Goal: Task Accomplishment & Management: Complete application form

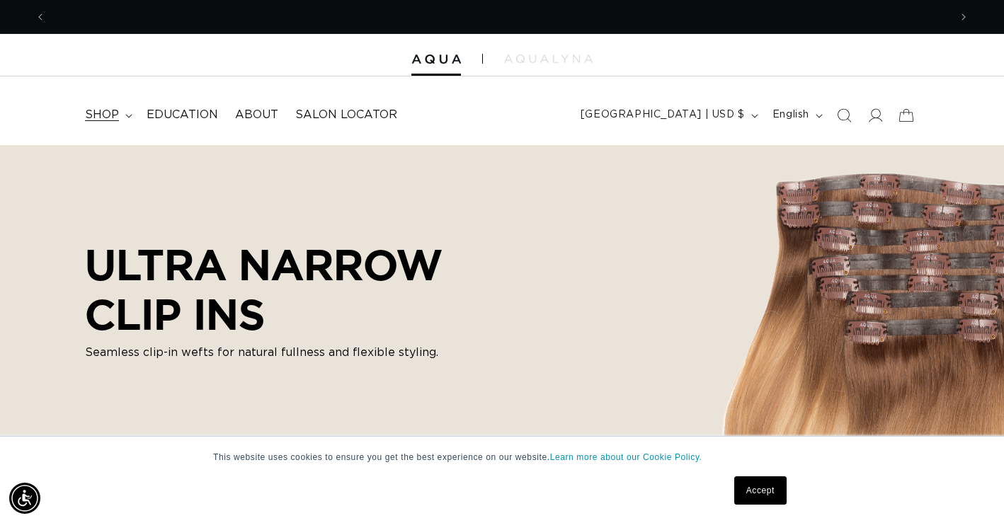
scroll to position [0, 1808]
click at [110, 114] on span "shop" at bounding box center [102, 115] width 34 height 15
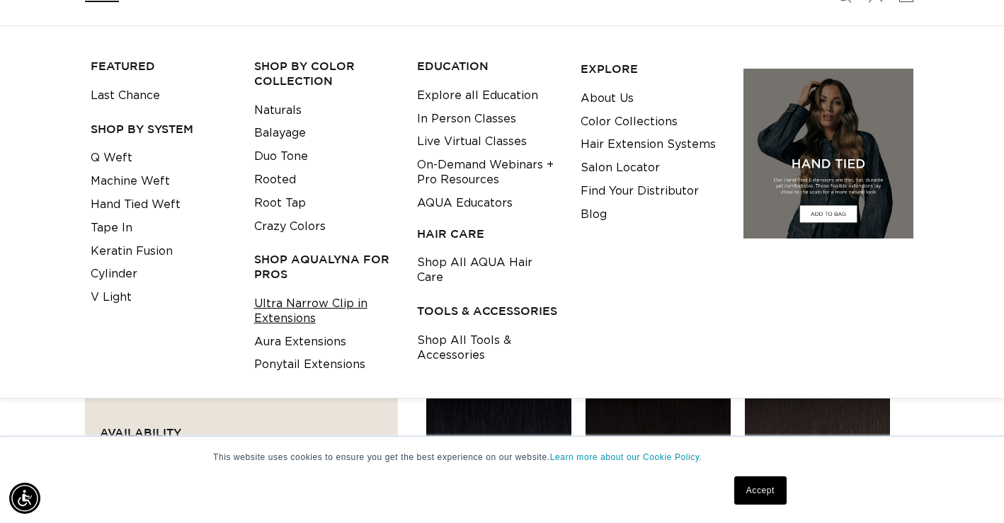
click at [287, 304] on link "Ultra Narrow Clip in Extensions" at bounding box center [325, 312] width 142 height 38
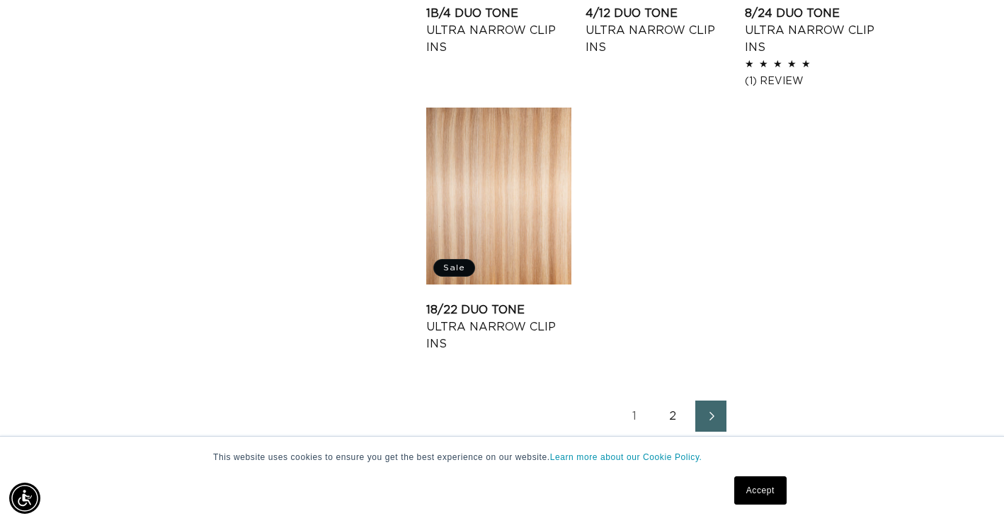
scroll to position [1806, 0]
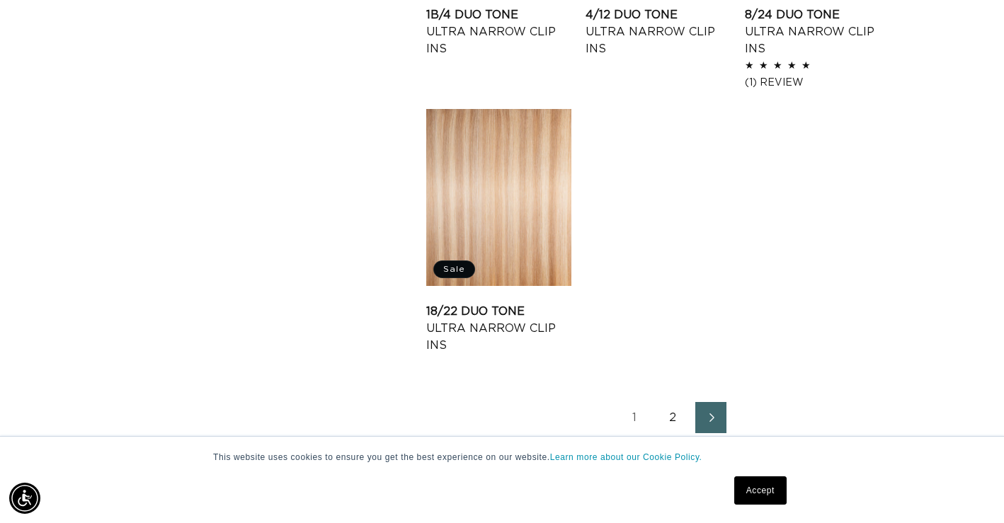
click at [671, 419] on link "2" at bounding box center [672, 417] width 31 height 31
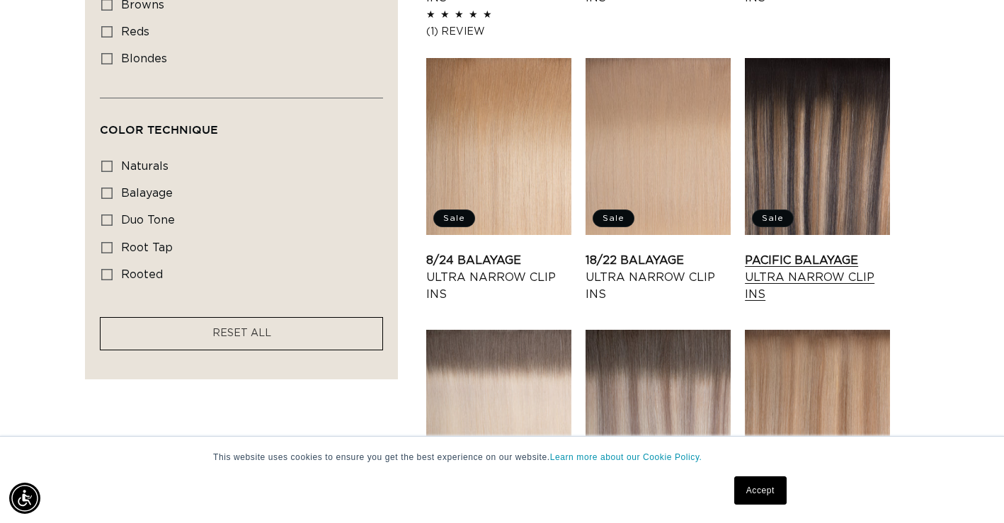
scroll to position [0, 1808]
click at [765, 259] on link "Pacific Balayage Ultra Narrow Clip Ins" at bounding box center [817, 277] width 145 height 51
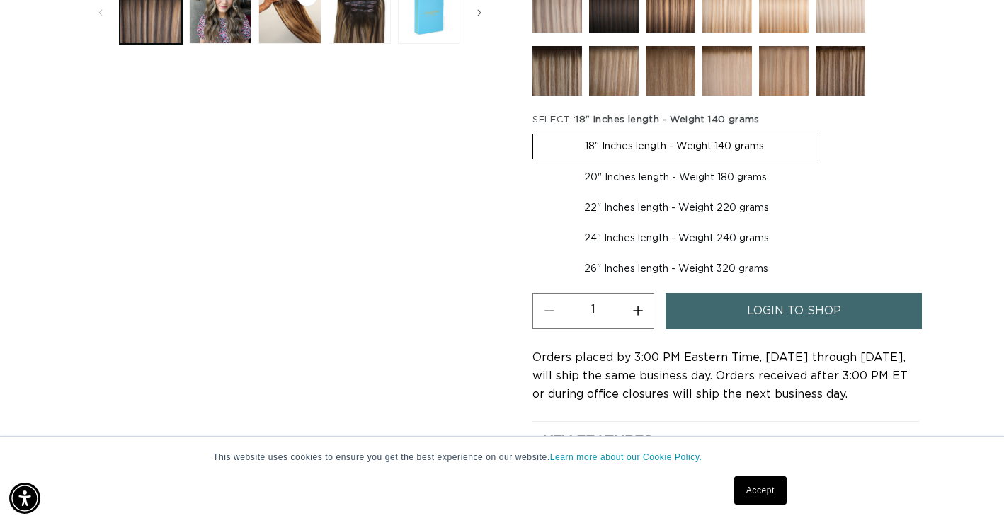
scroll to position [0, 1808]
click at [723, 312] on link "login to shop" at bounding box center [794, 311] width 256 height 36
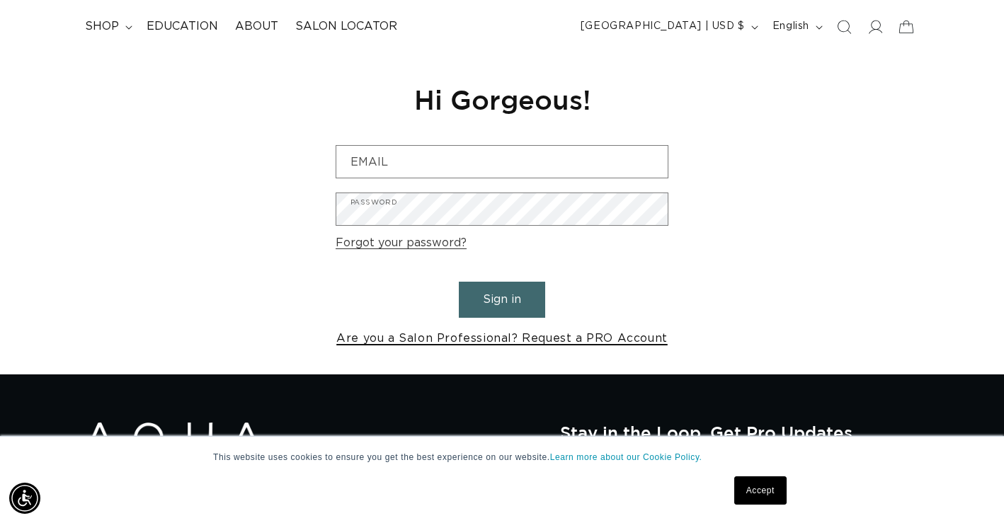
click at [521, 339] on link "Are you a Salon Professional? Request a PRO Account" at bounding box center [502, 339] width 332 height 21
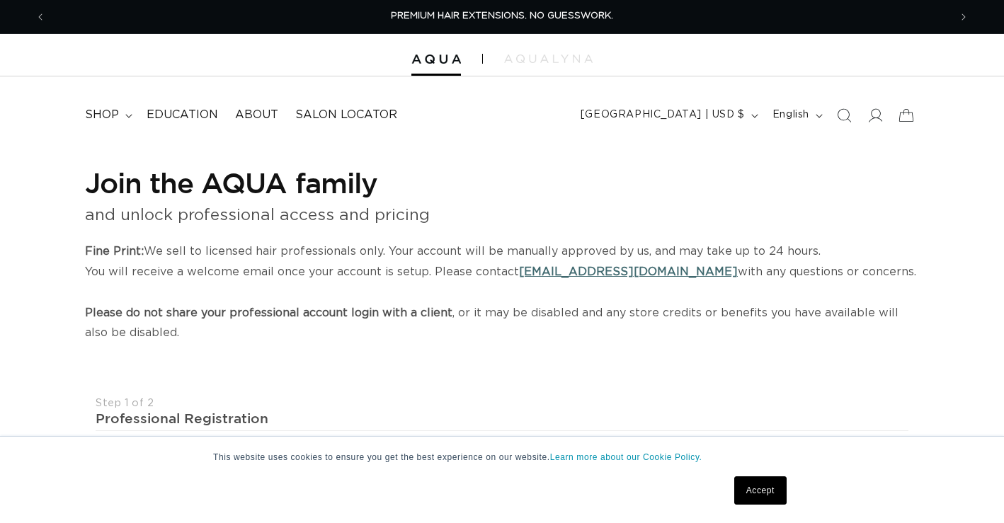
select select "US"
select select "[GEOGRAPHIC_DATA]"
click at [402, 465] on input "text" at bounding box center [296, 481] width 400 height 32
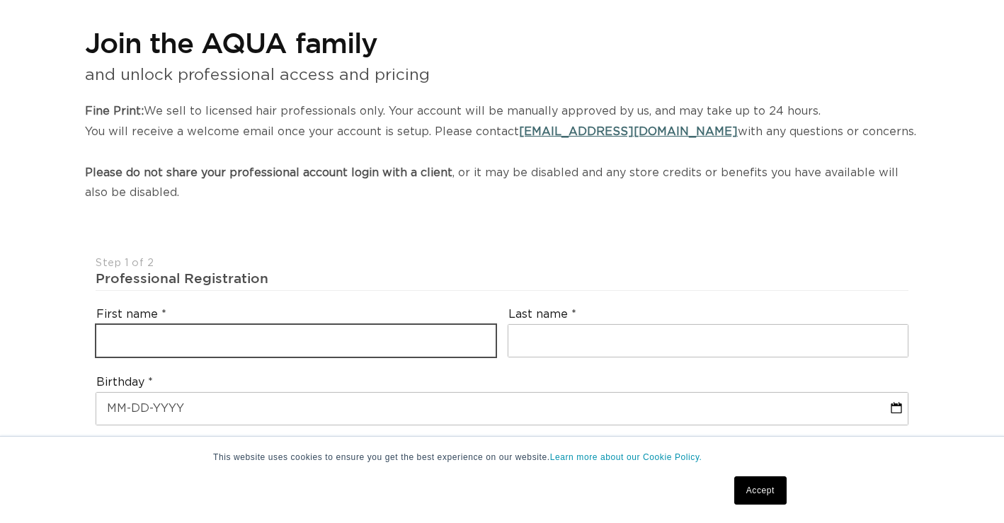
scroll to position [0, 904]
type input "Sarah"
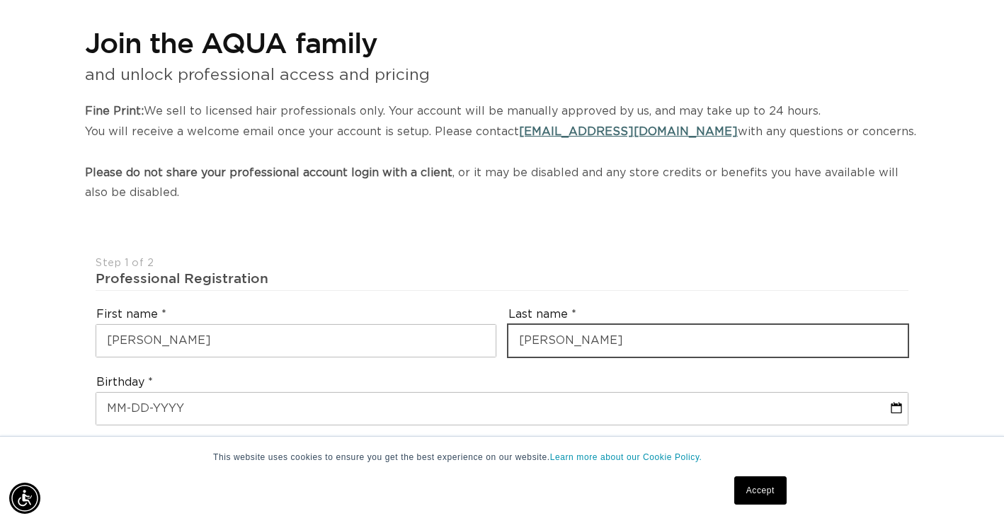
click at [555, 342] on input "Davis" at bounding box center [709, 341] width 400 height 32
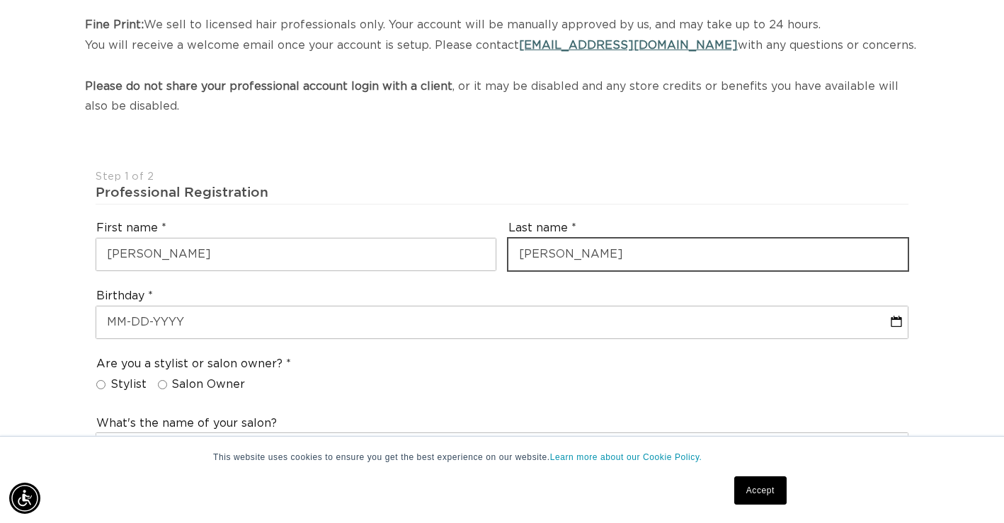
scroll to position [0, 0]
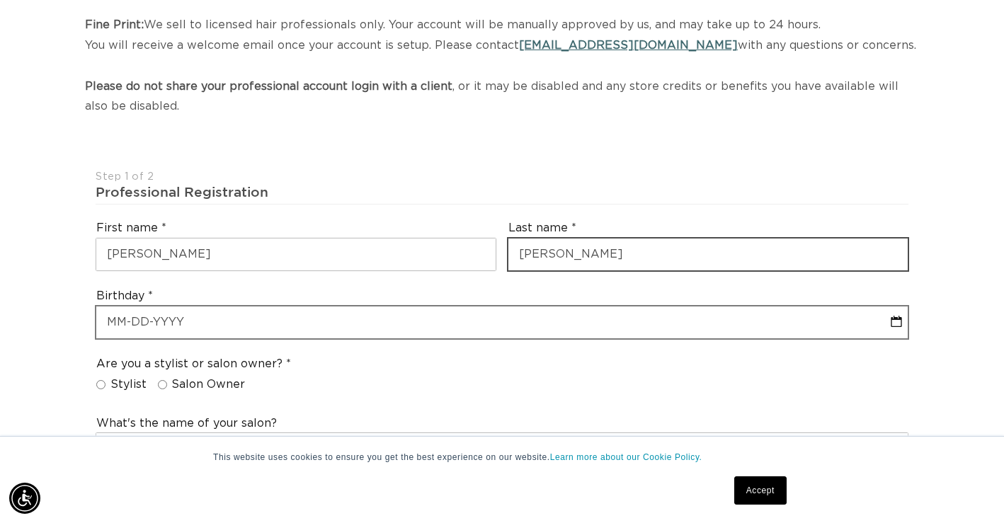
type input "Davis"
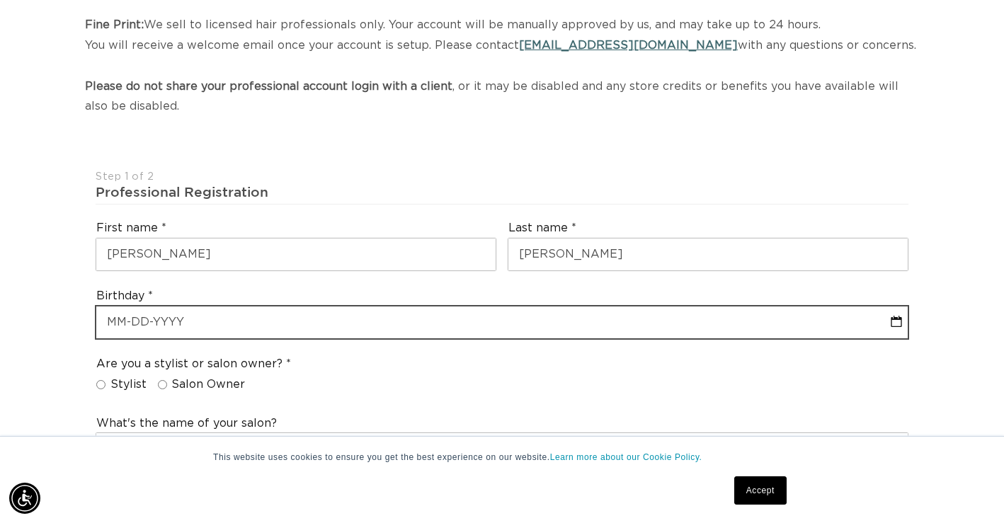
click at [472, 324] on input "text" at bounding box center [502, 323] width 812 height 32
select select "8"
select select "2025"
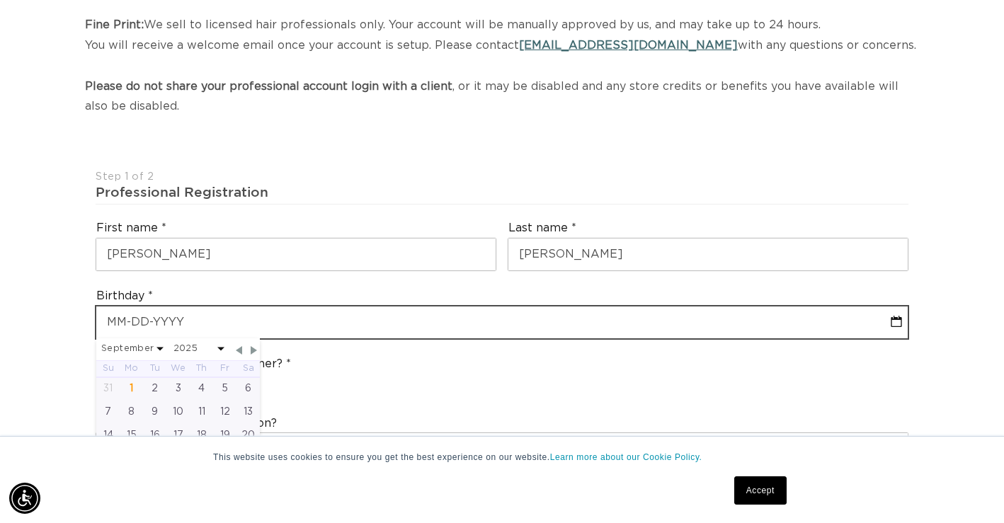
type input "0"
select select "8"
select select "2025"
type input "05"
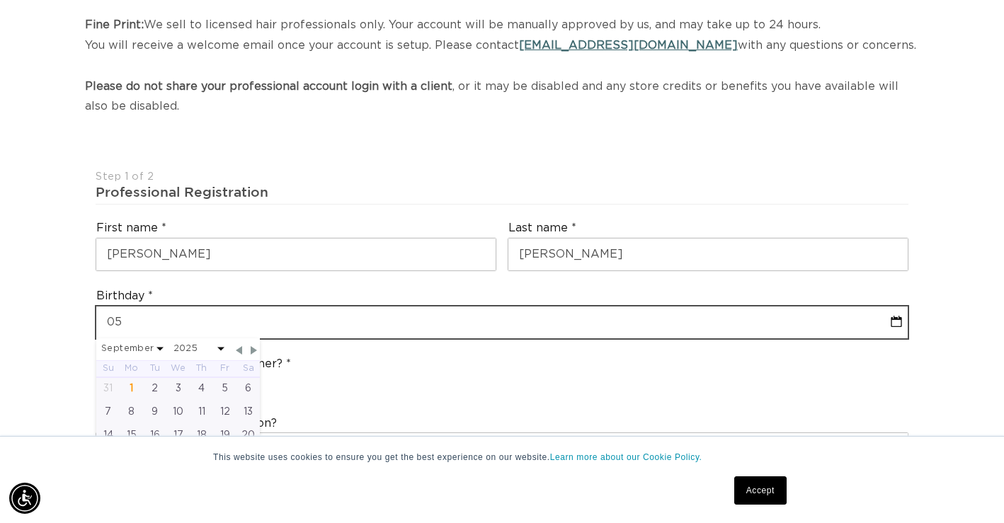
select select "8"
select select "2025"
type input "05-"
select select "8"
select select "2025"
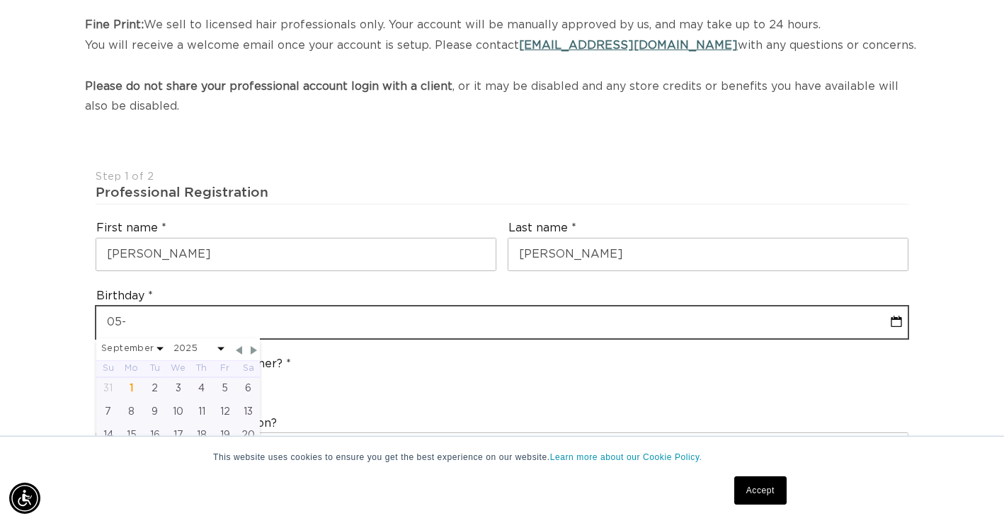
type input "05-1"
select select "8"
select select "2025"
type input "05-10"
select select "8"
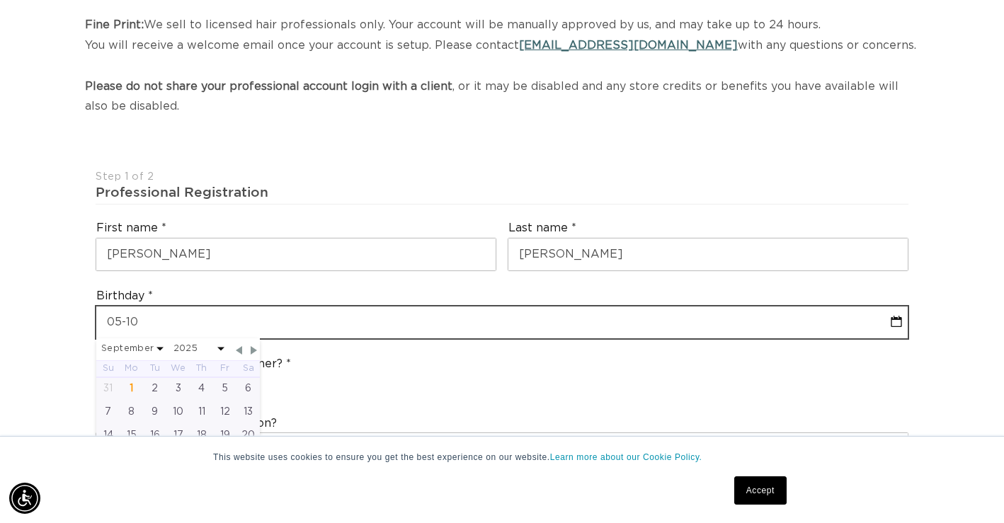
select select "2025"
type input "05-10-1"
select select "8"
select select "2025"
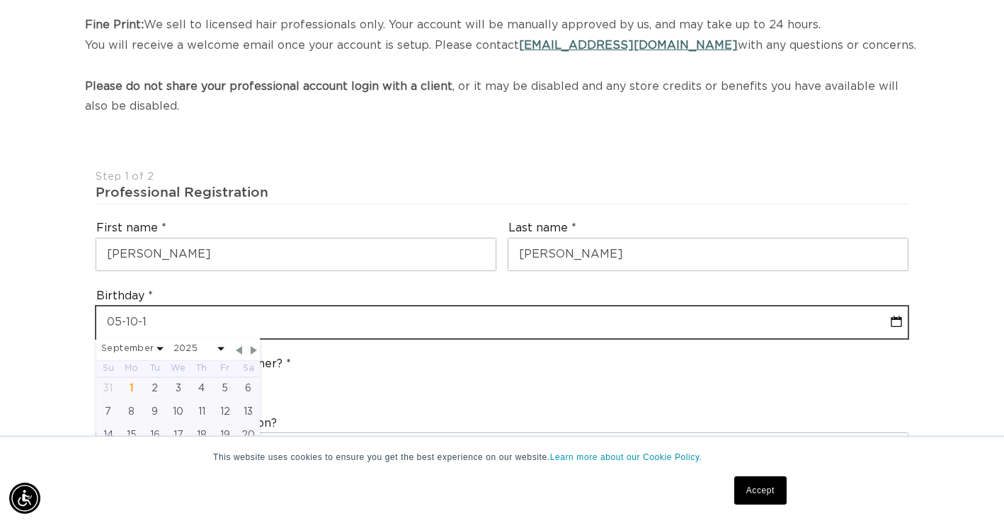
type input "05-10-19"
select select "8"
select select "2025"
type input "05-10-1983"
select select "4"
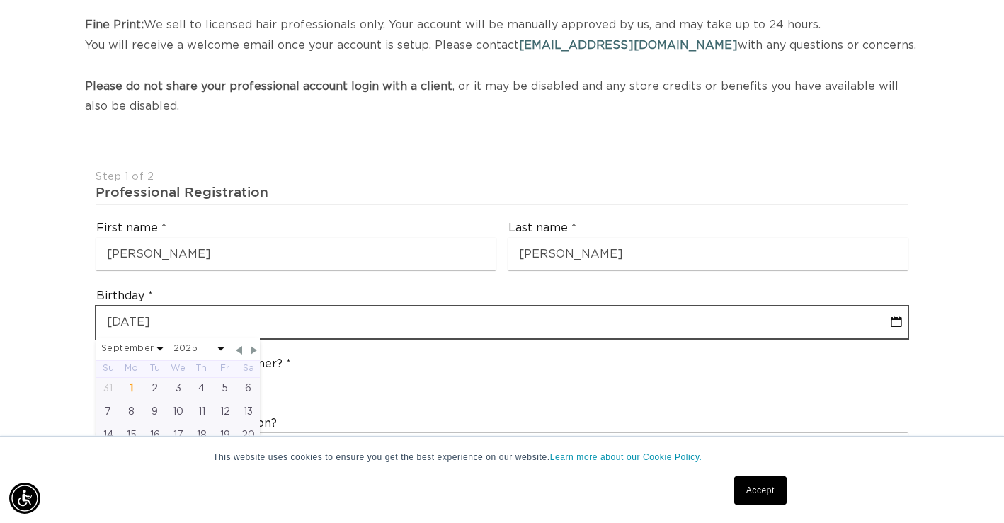
select select "1983"
type input "05-10-1983"
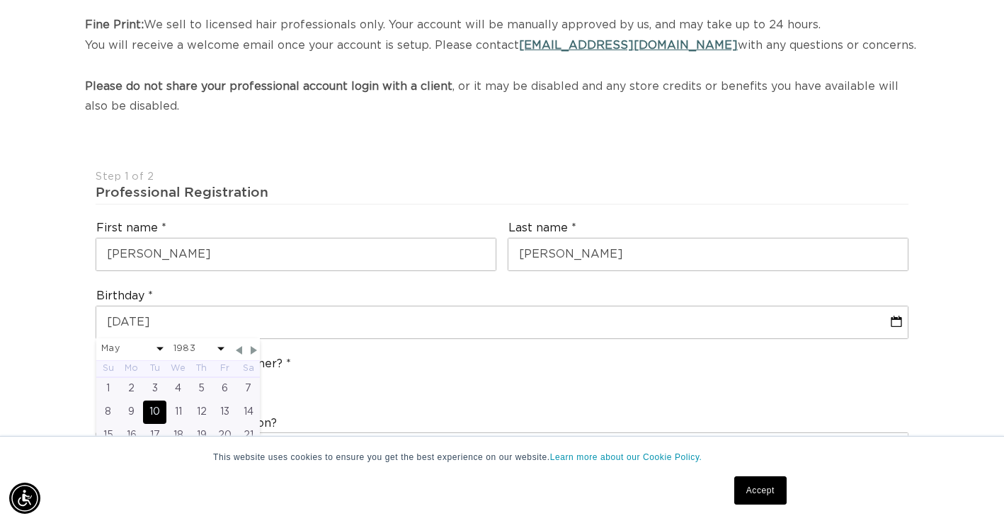
click at [156, 410] on div "10" at bounding box center [154, 412] width 23 height 23
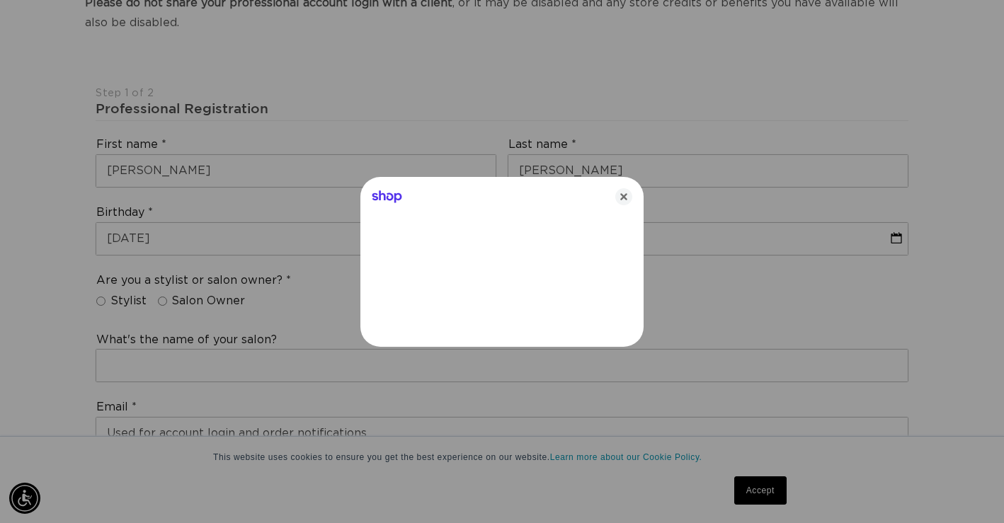
scroll to position [0, 904]
click at [625, 195] on icon "Close" at bounding box center [624, 196] width 17 height 17
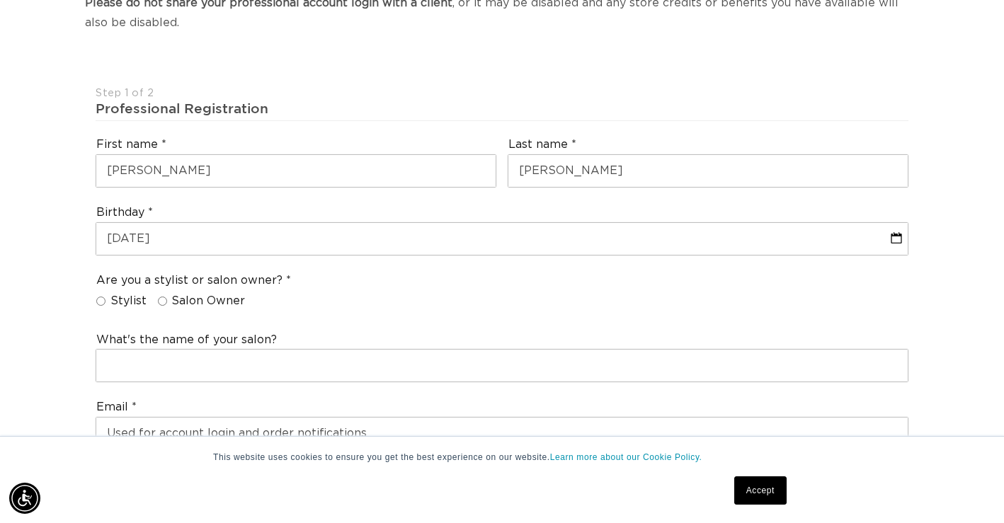
click at [155, 300] on fieldset "Are you a stylist or salon owner? Stylist Salon Owner" at bounding box center [193, 293] width 195 height 41
click at [164, 301] on input "Salon Owner" at bounding box center [162, 301] width 9 height 9
radio input "true"
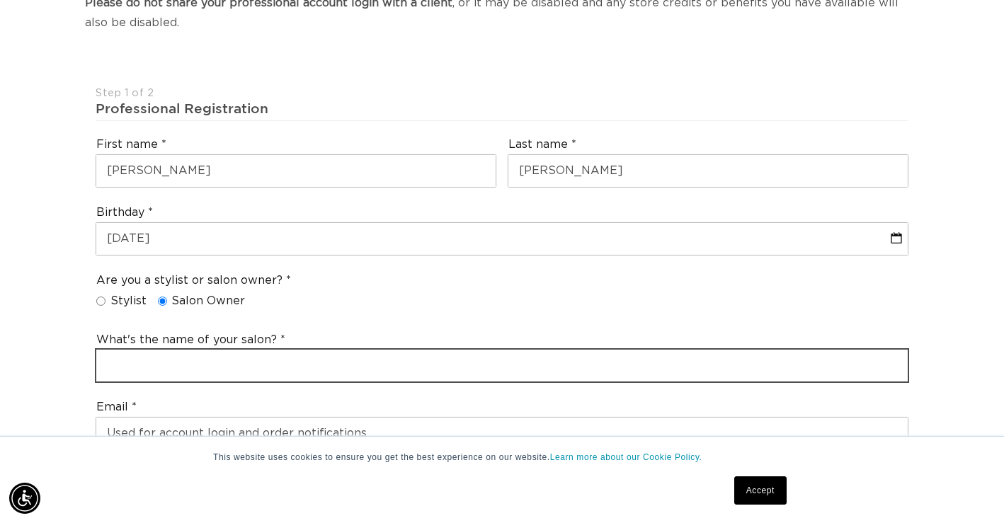
click at [174, 368] on input "text" at bounding box center [502, 366] width 812 height 32
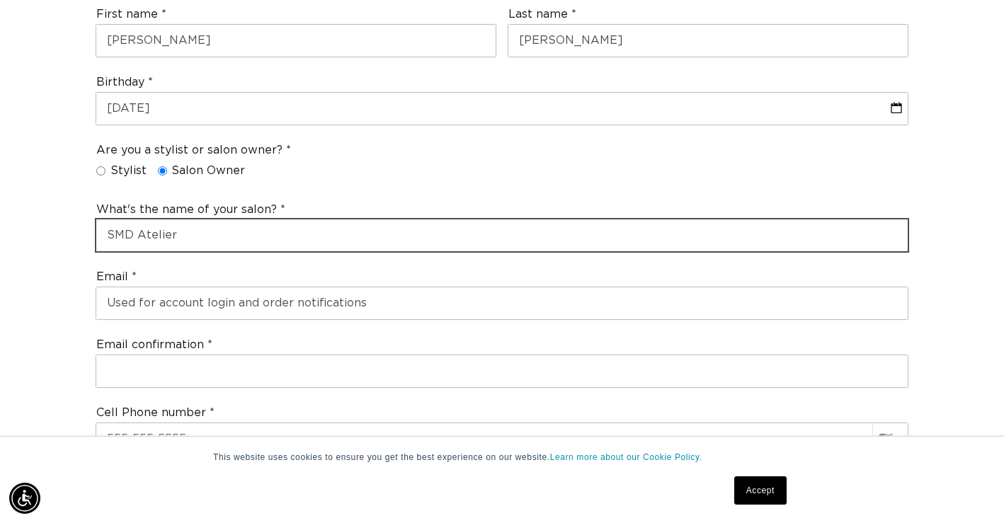
scroll to position [453, 0]
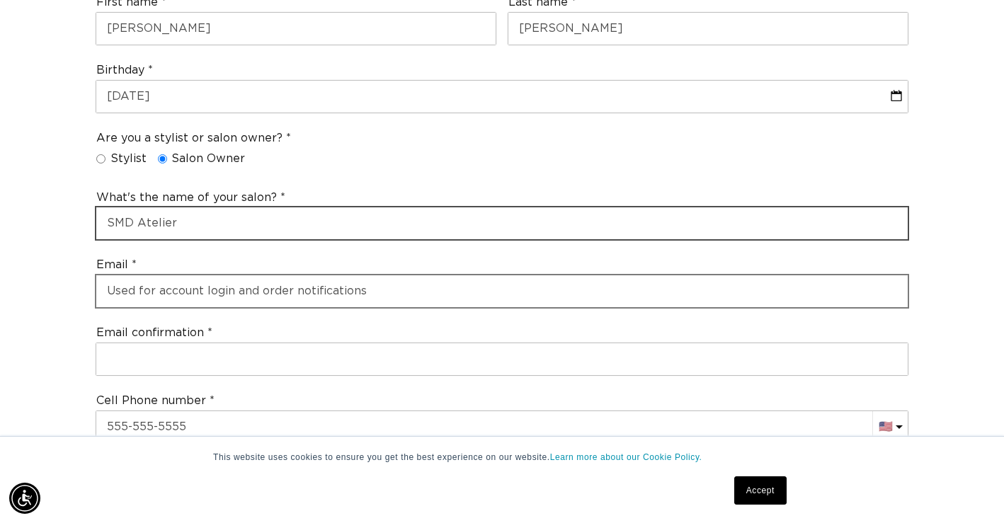
type input "SMD Atelier"
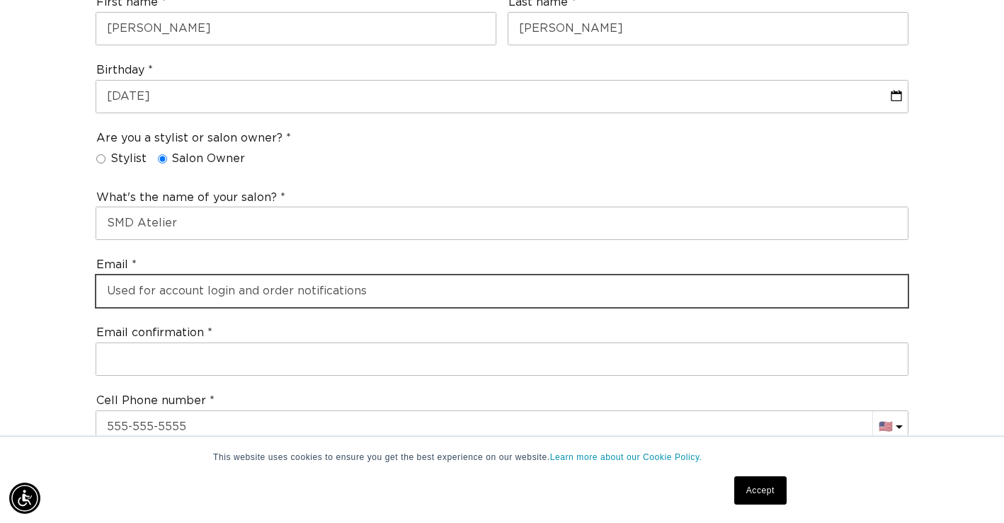
click at [237, 295] on input "email" at bounding box center [502, 292] width 812 height 32
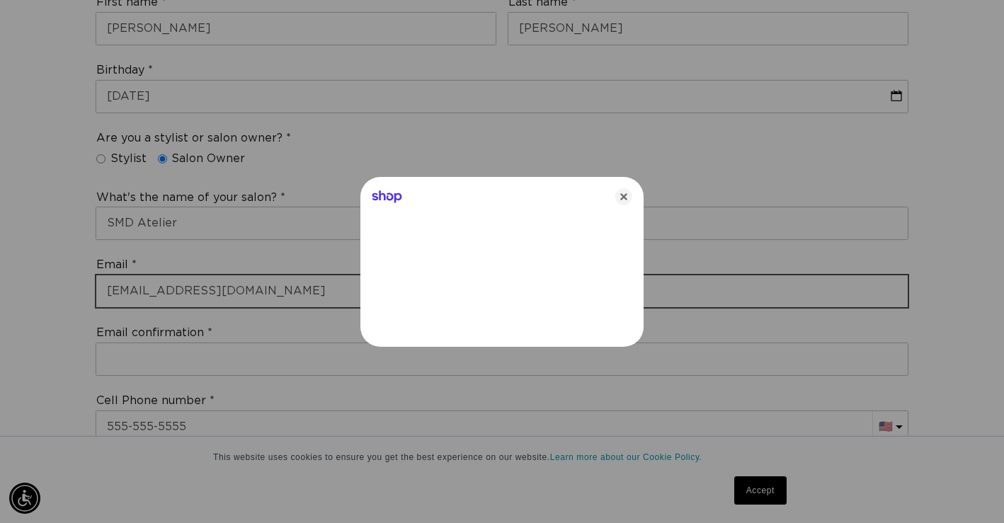
type input "sarahwiththeshears@gmail.com"
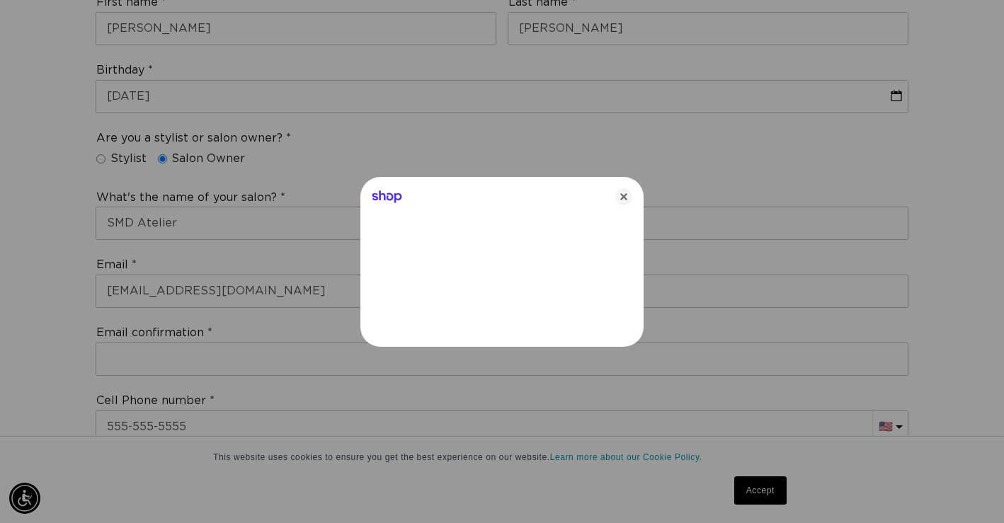
click at [225, 366] on div at bounding box center [502, 261] width 1004 height 523
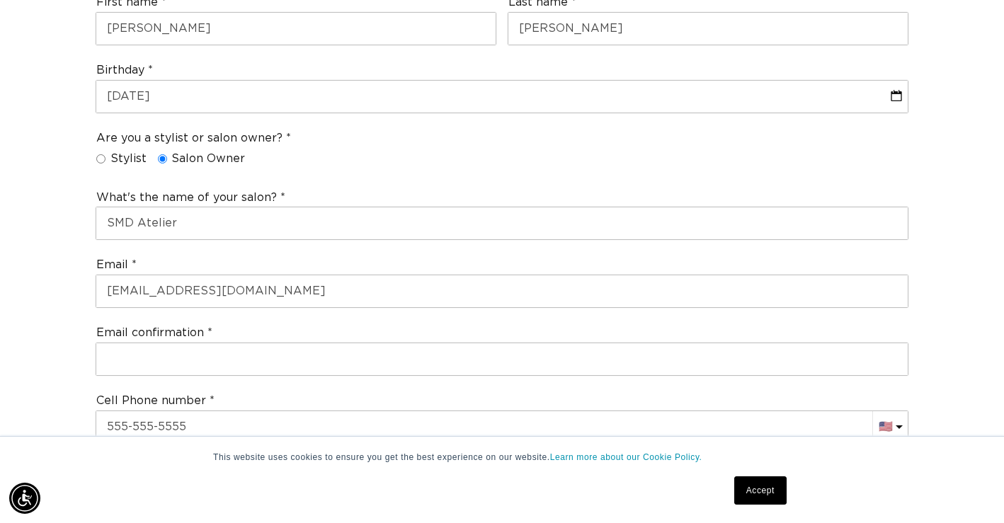
scroll to position [0, 0]
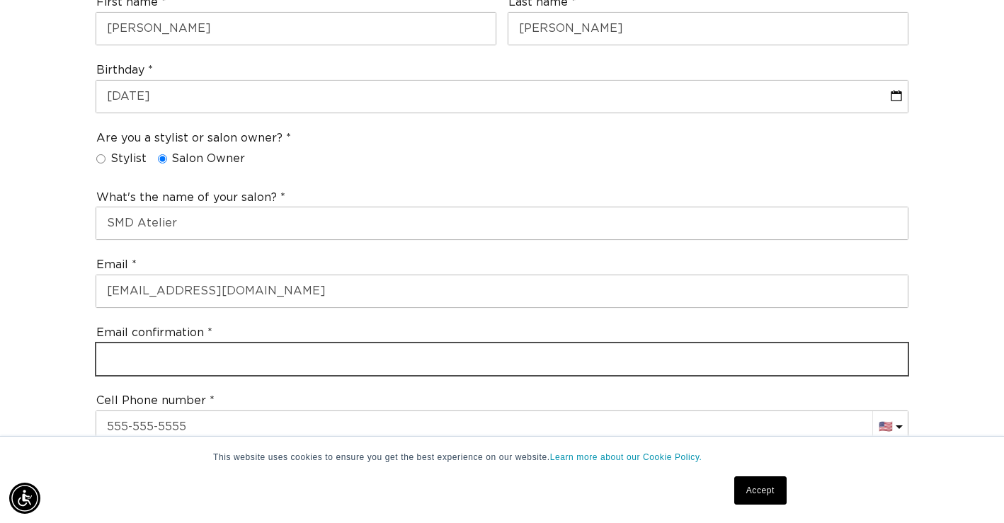
click at [221, 352] on input "email" at bounding box center [502, 360] width 812 height 32
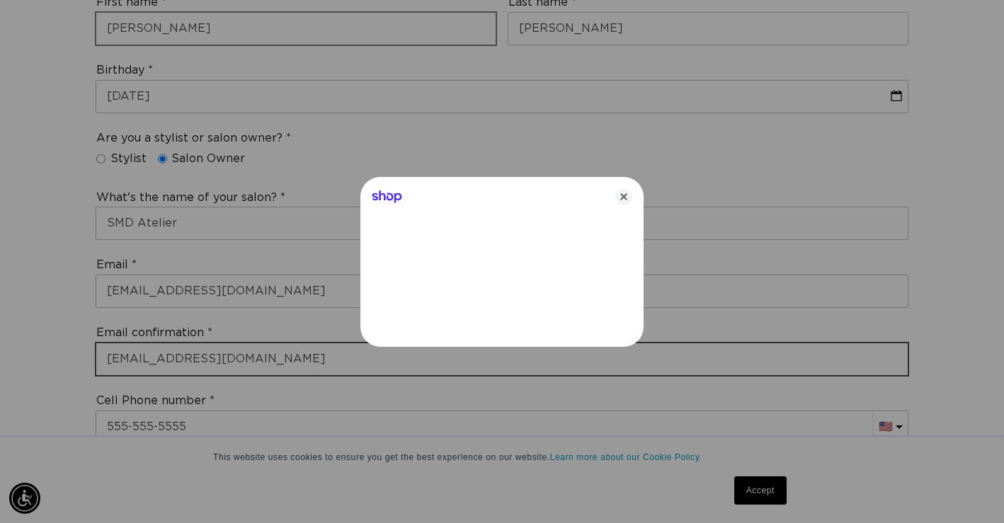
scroll to position [0, 904]
type input "sarahwiththeshears@gmail.com"
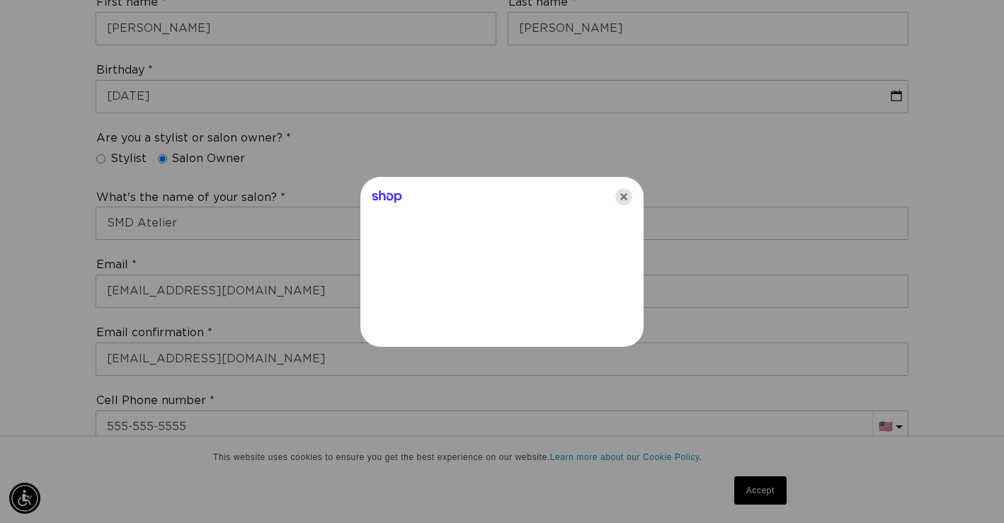
click at [625, 198] on icon "Close" at bounding box center [624, 196] width 17 height 17
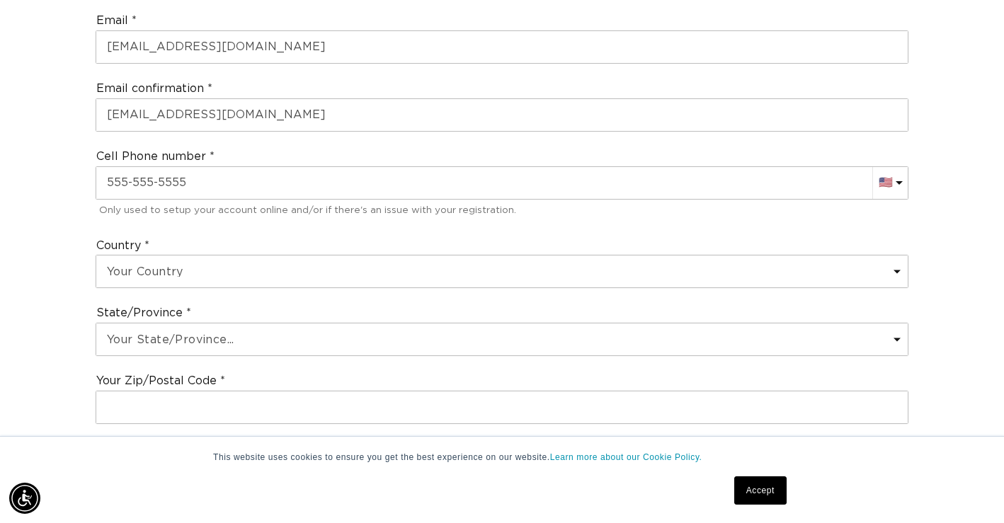
scroll to position [699, 0]
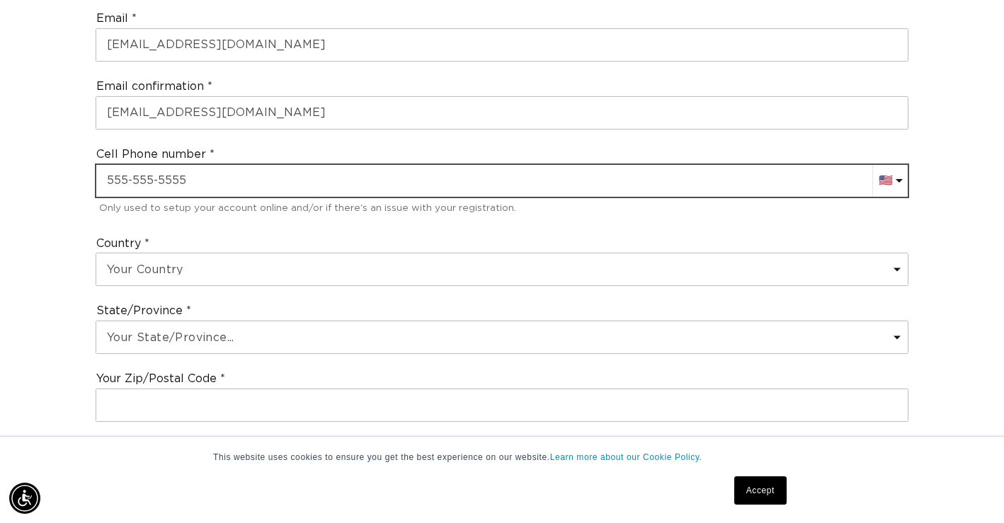
click at [319, 181] on input "text" at bounding box center [502, 181] width 812 height 32
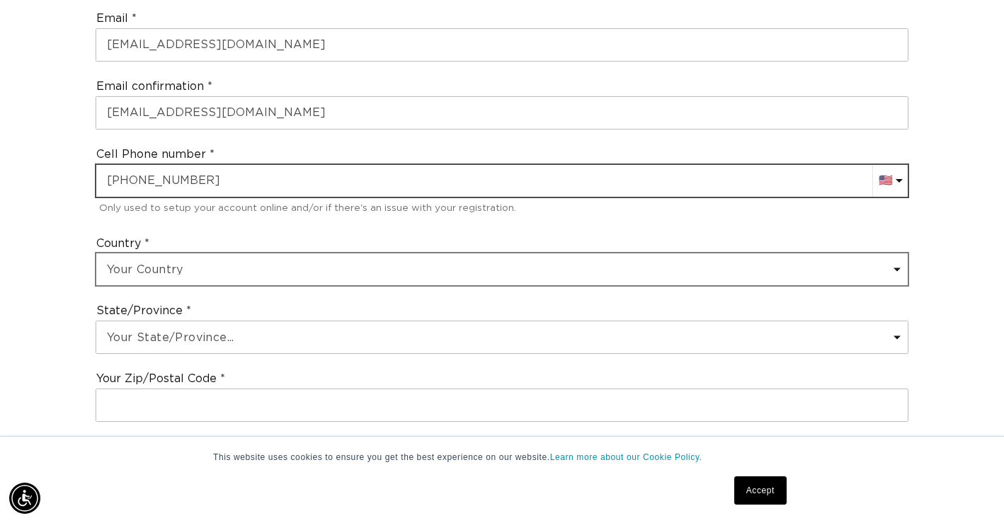
type input "+1 319 981 5130"
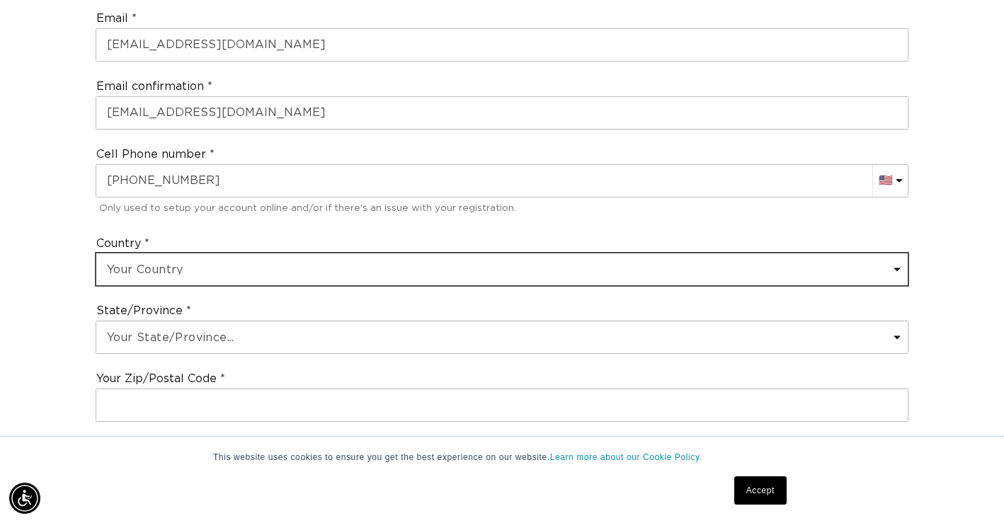
click at [218, 276] on select "Your Country United States Canada Afghanistan Åland Islands Albania Algeria And…" at bounding box center [502, 270] width 812 height 32
click at [96, 254] on select "Your Country United States Canada Afghanistan Åland Islands Albania Algeria And…" at bounding box center [502, 270] width 812 height 32
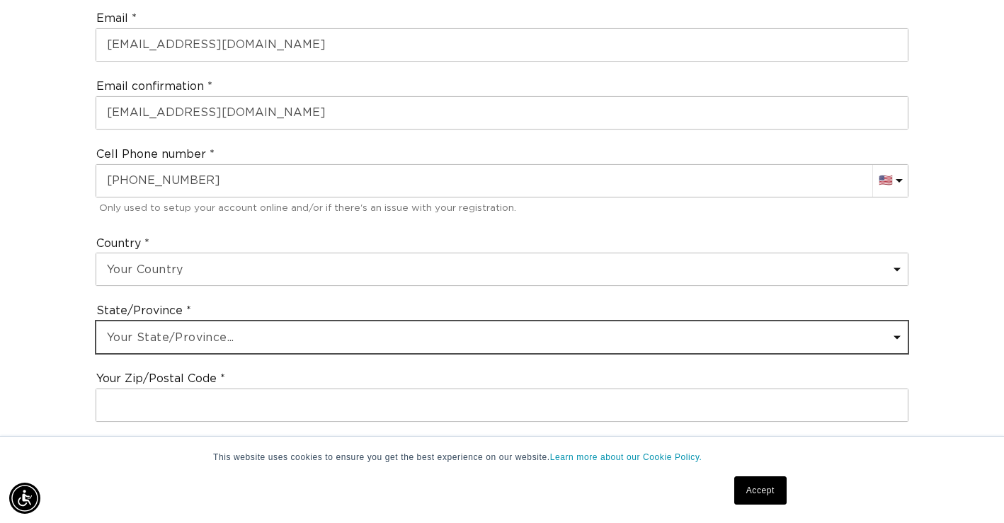
click at [195, 342] on select "Your State/Province... Alabama Alaska American Samoa Arizona Arkansas Californi…" at bounding box center [502, 338] width 812 height 32
select select "Iowa"
click at [96, 322] on select "Your State/Province... Alabama Alaska American Samoa Arizona Arkansas Californi…" at bounding box center [502, 338] width 812 height 32
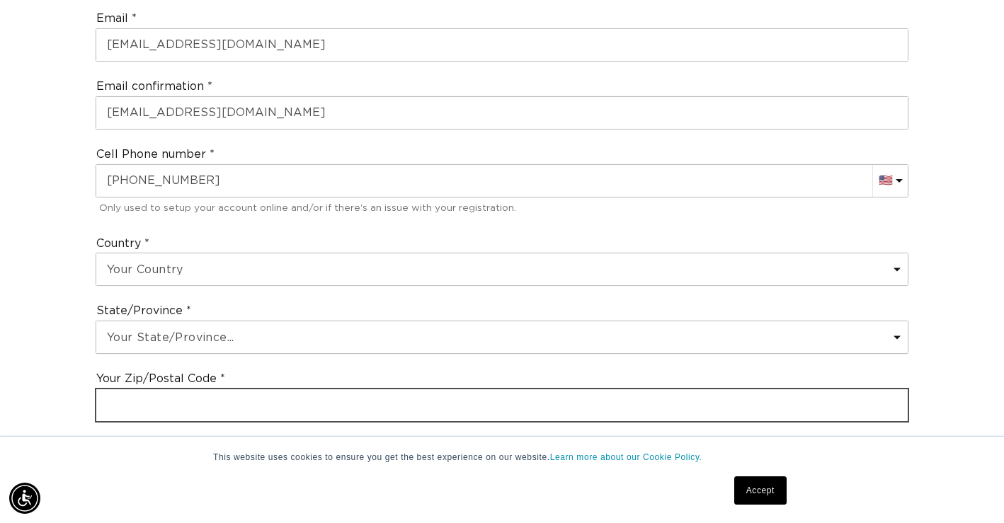
click at [205, 405] on input "text" at bounding box center [502, 406] width 812 height 32
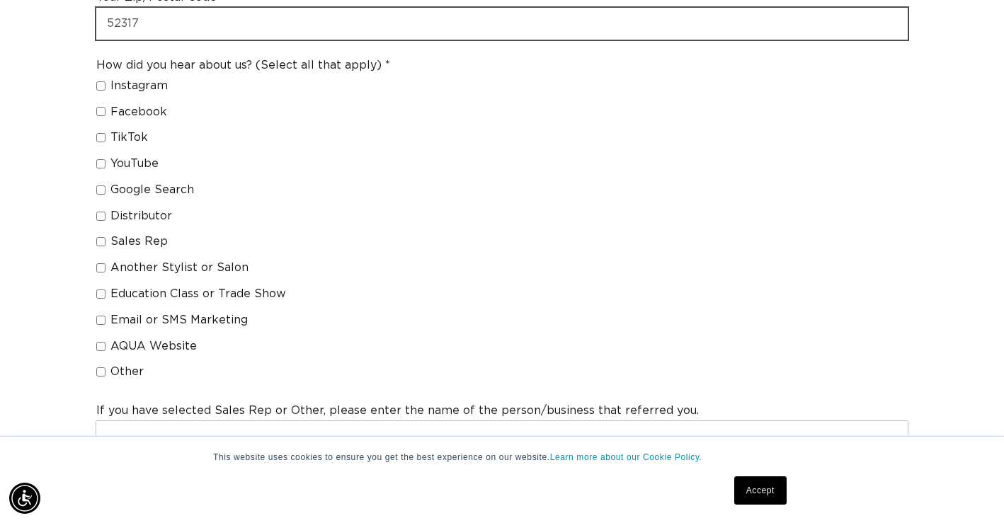
scroll to position [1082, 0]
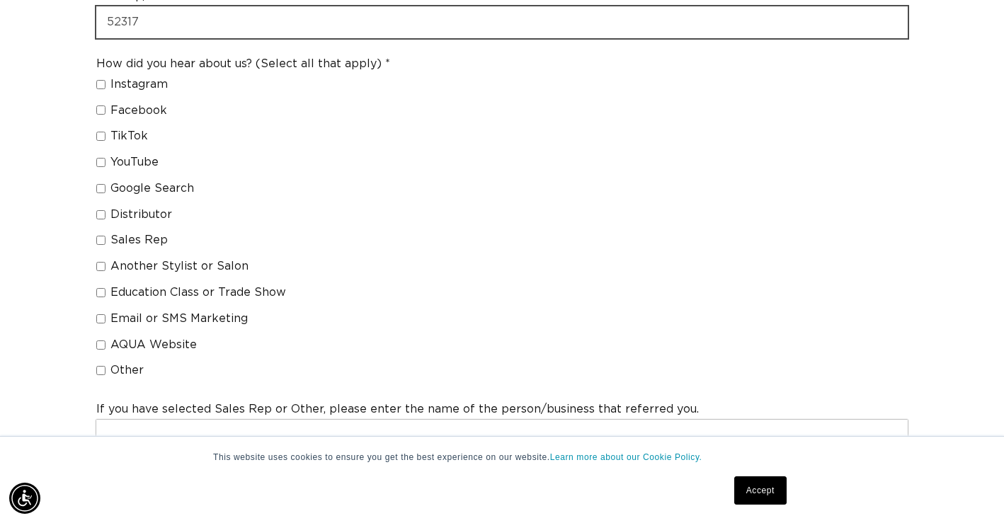
type input "52317"
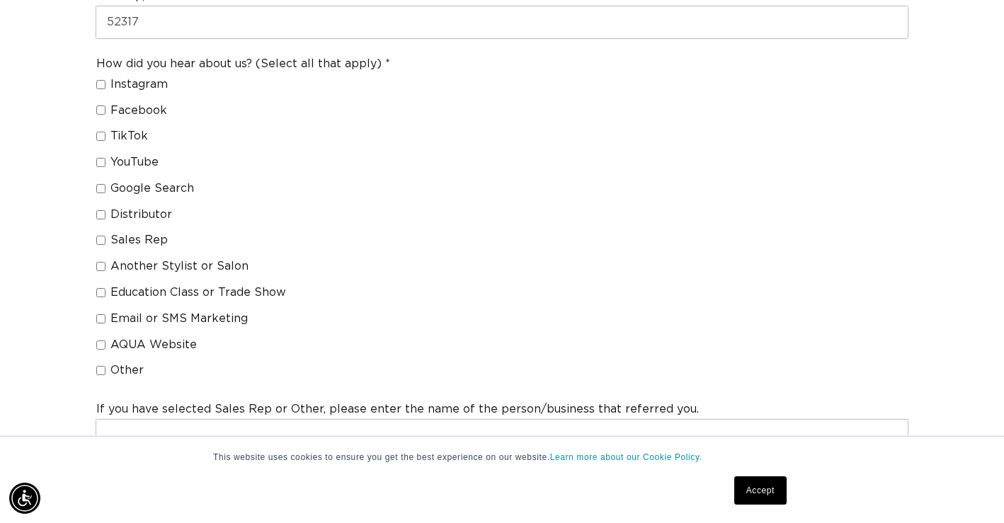
click at [101, 215] on input "Distributor" at bounding box center [100, 214] width 9 height 9
checkbox input "true"
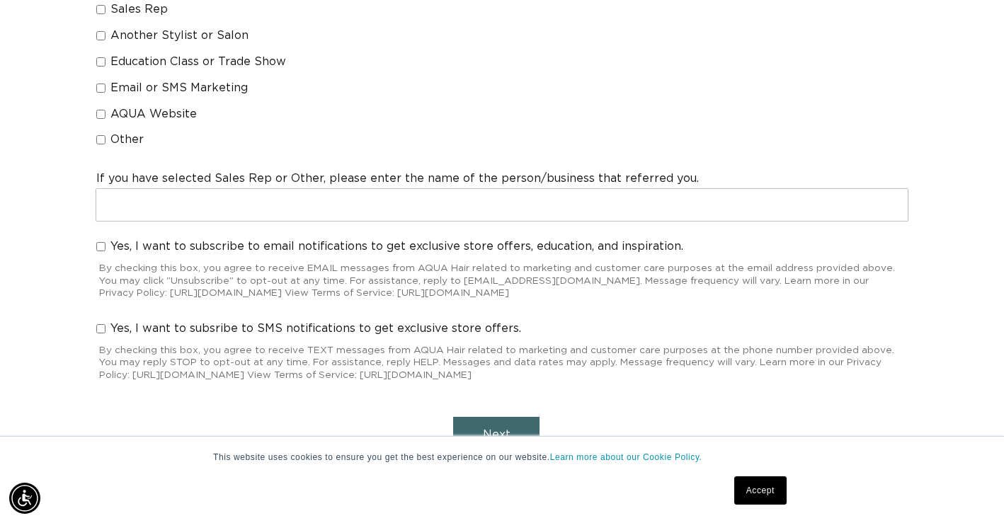
scroll to position [0, 1808]
click at [101, 246] on input "Yes, I want to subscribe to email notifications to get exclusive store offers, …" at bounding box center [100, 246] width 9 height 9
checkbox input "true"
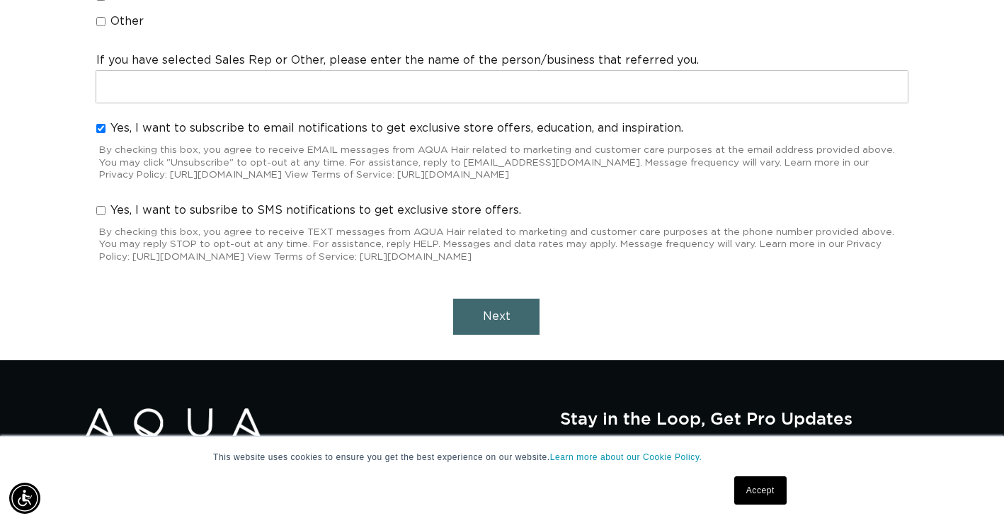
scroll to position [0, 0]
click at [502, 317] on span "Next" at bounding box center [497, 316] width 28 height 11
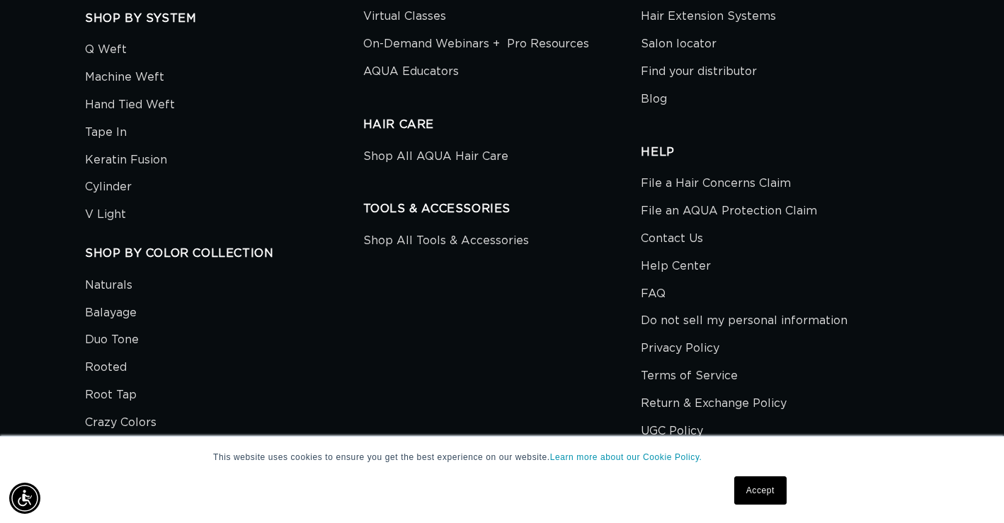
scroll to position [1487, 0]
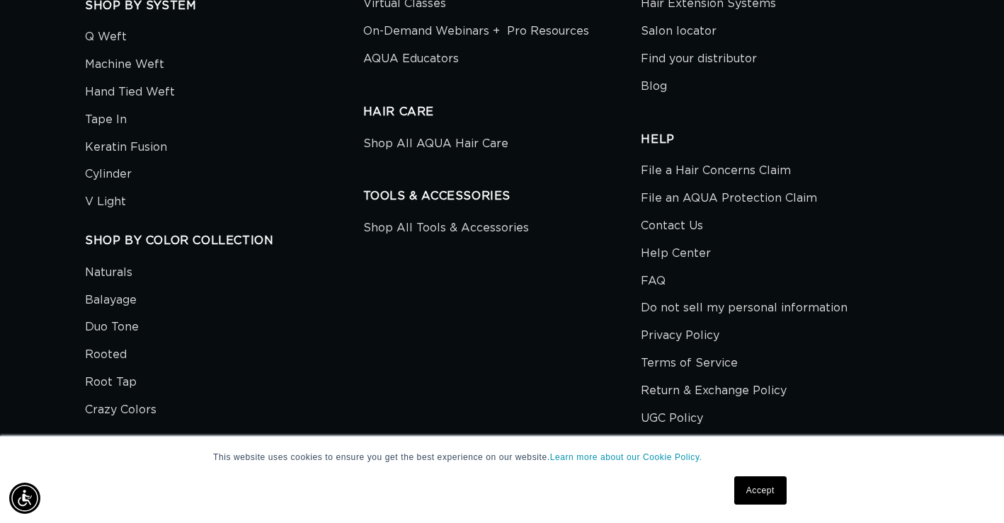
click at [772, 500] on link "Accept" at bounding box center [761, 491] width 52 height 28
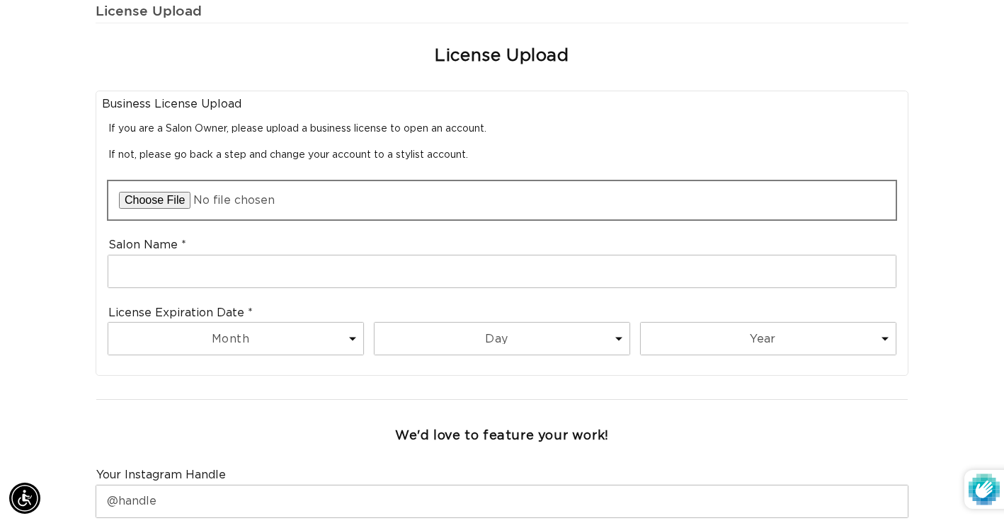
scroll to position [0, 0]
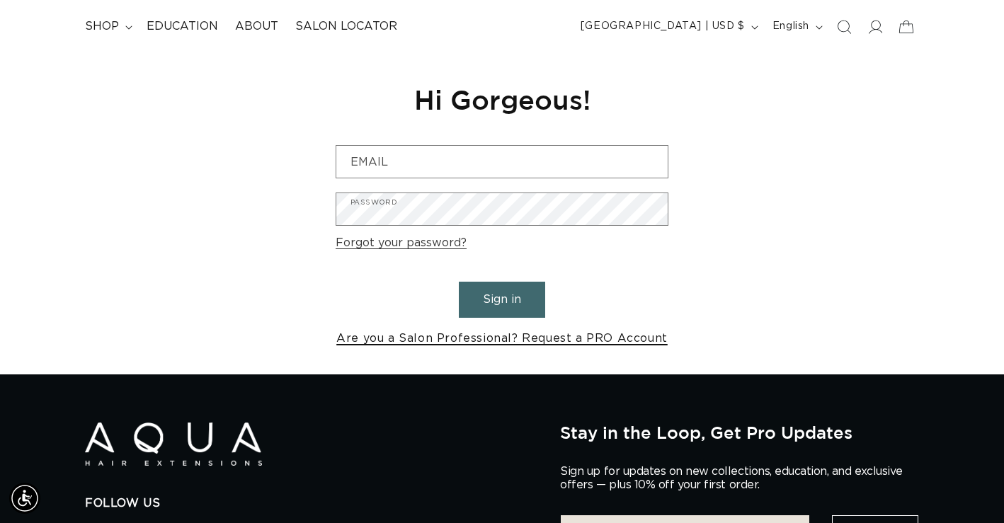
click at [460, 340] on link "Are you a Salon Professional? Request a PRO Account" at bounding box center [502, 339] width 332 height 21
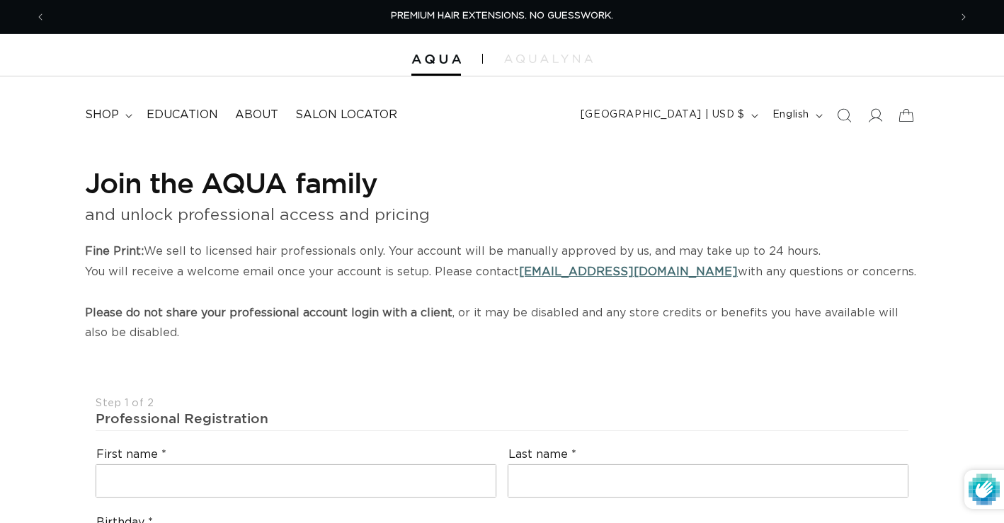
select select "US"
select select "[GEOGRAPHIC_DATA]"
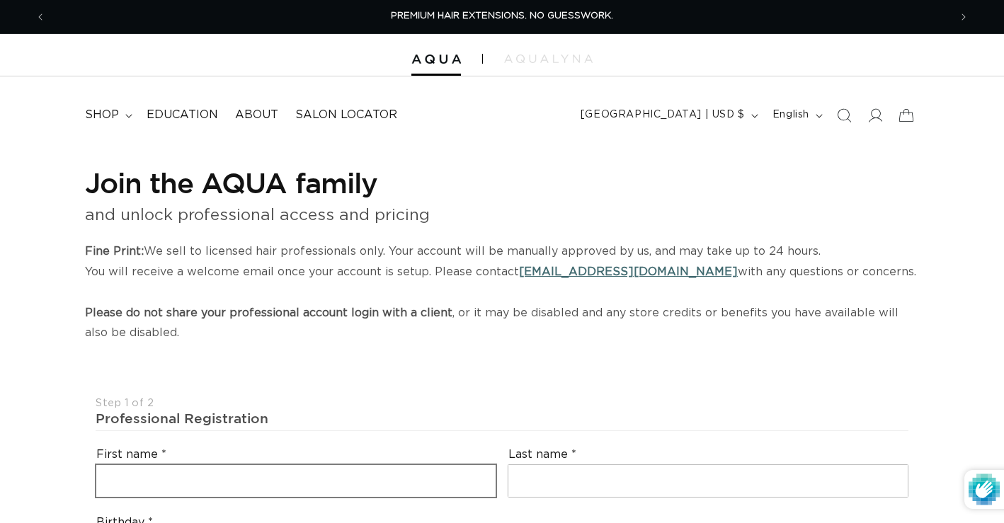
click at [386, 465] on input "text" at bounding box center [296, 481] width 400 height 32
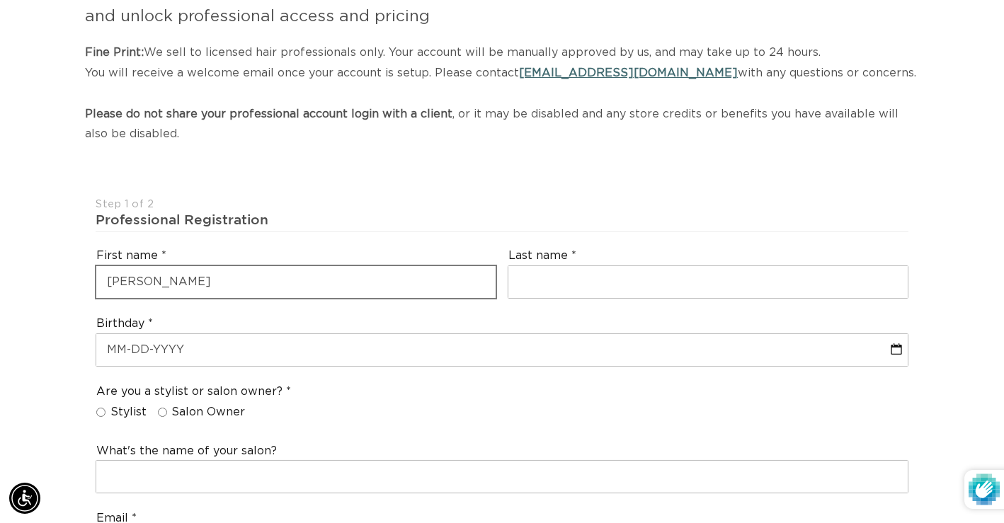
scroll to position [0, 1808]
type input "s"
type input "Sarah"
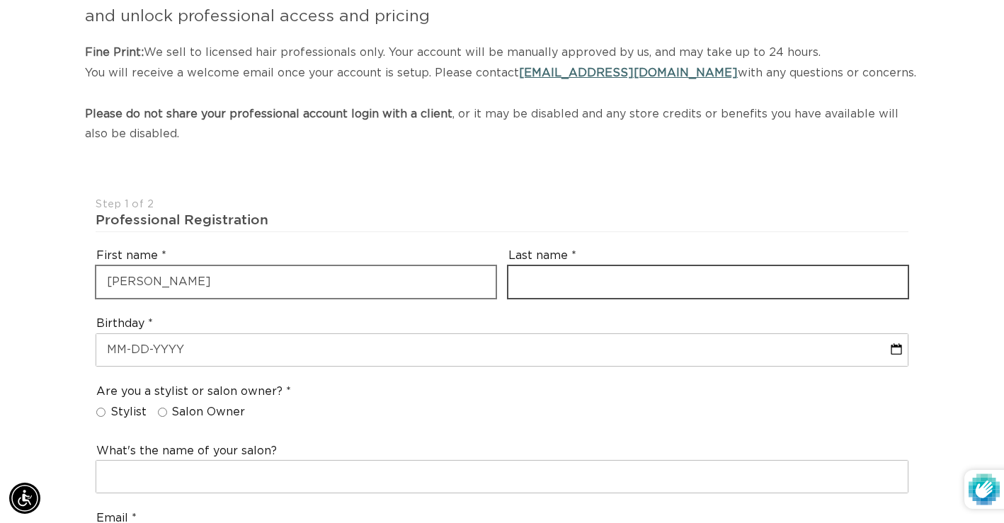
scroll to position [0, 0]
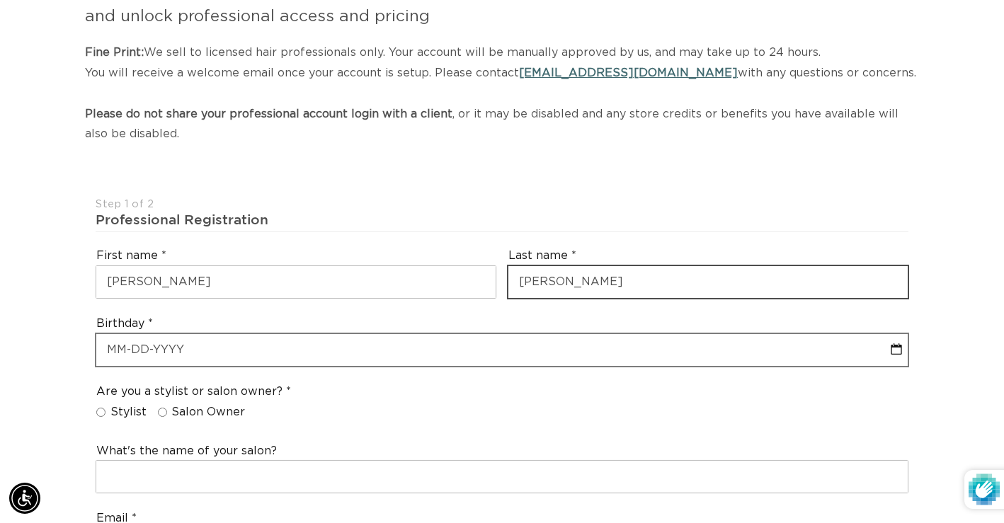
type input "Davis"
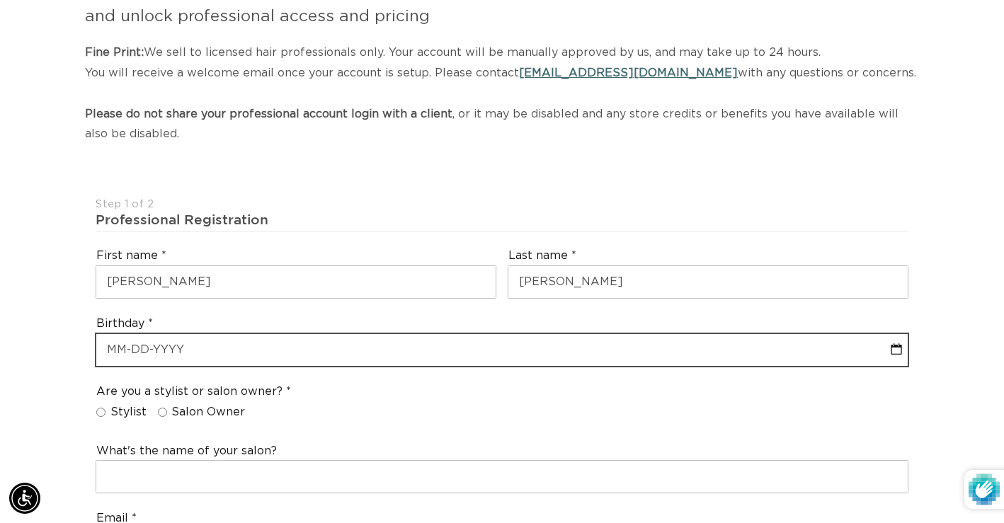
click at [318, 353] on input "text" at bounding box center [502, 350] width 812 height 32
select select "8"
select select "2025"
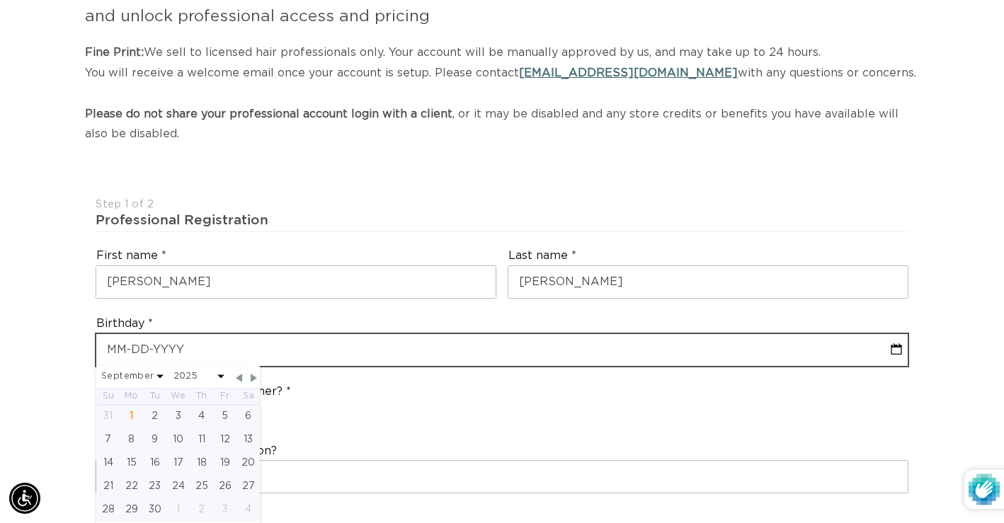
scroll to position [0, 904]
type input "0"
select select "8"
select select "2025"
type input "05"
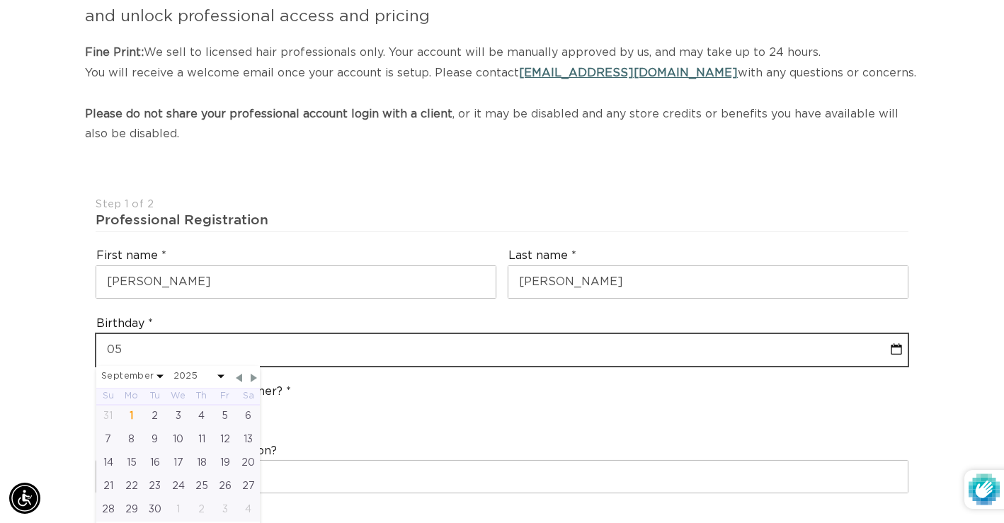
select select "8"
select select "2025"
type input "05-10"
select select "8"
select select "2025"
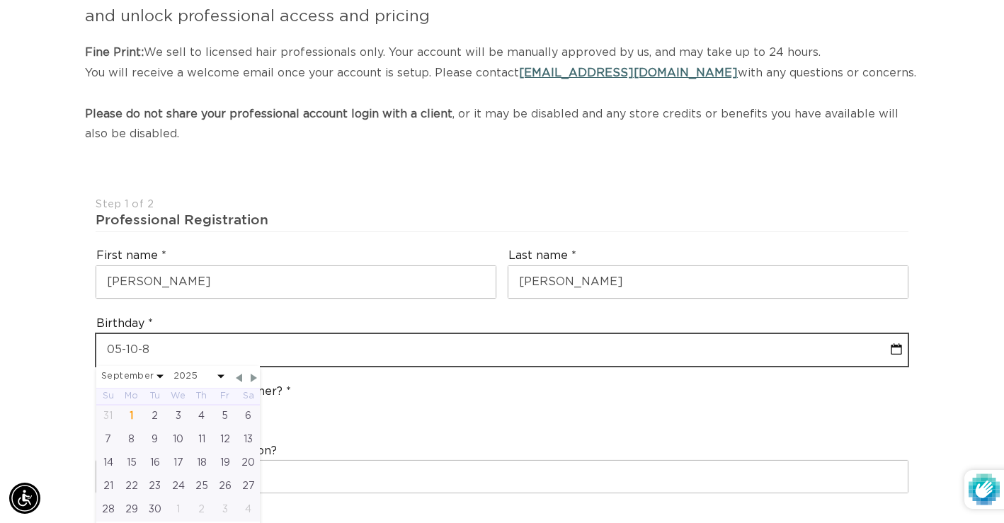
type input "05-10-83"
select select "8"
select select "2025"
click at [221, 350] on input "05-10-83" at bounding box center [502, 350] width 812 height 32
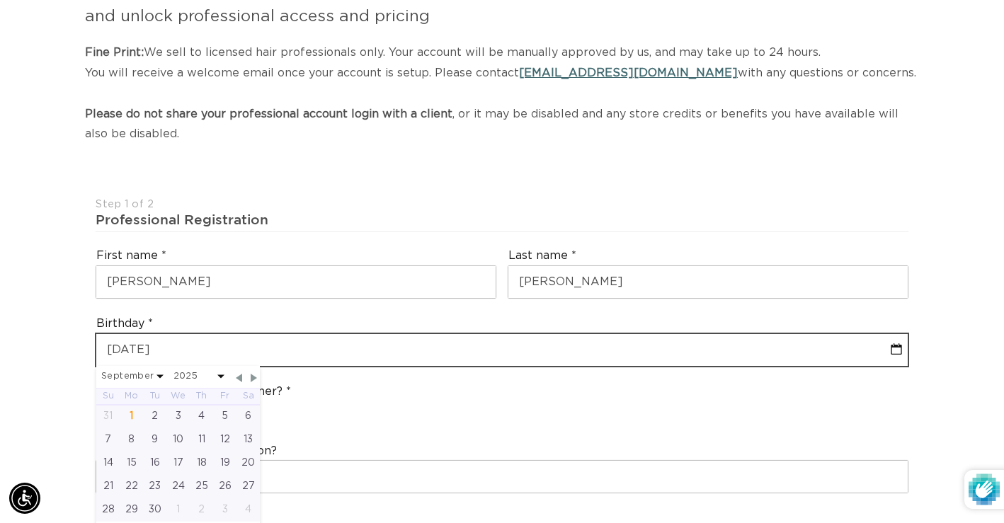
scroll to position [0, 0]
type input "05-10-8"
select select "8"
select select "2025"
type input "05-10-"
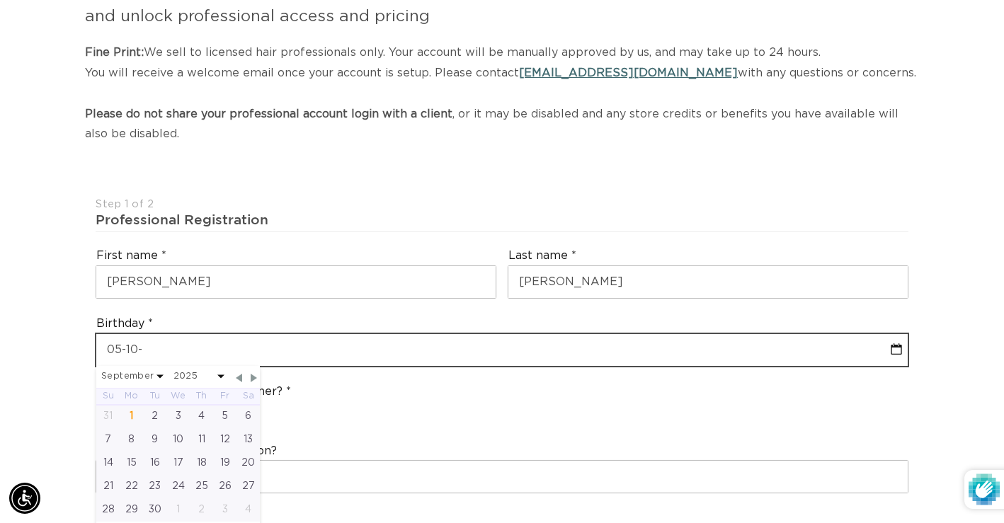
select select "8"
select select "2025"
type input "05-10-1"
select select "8"
select select "2025"
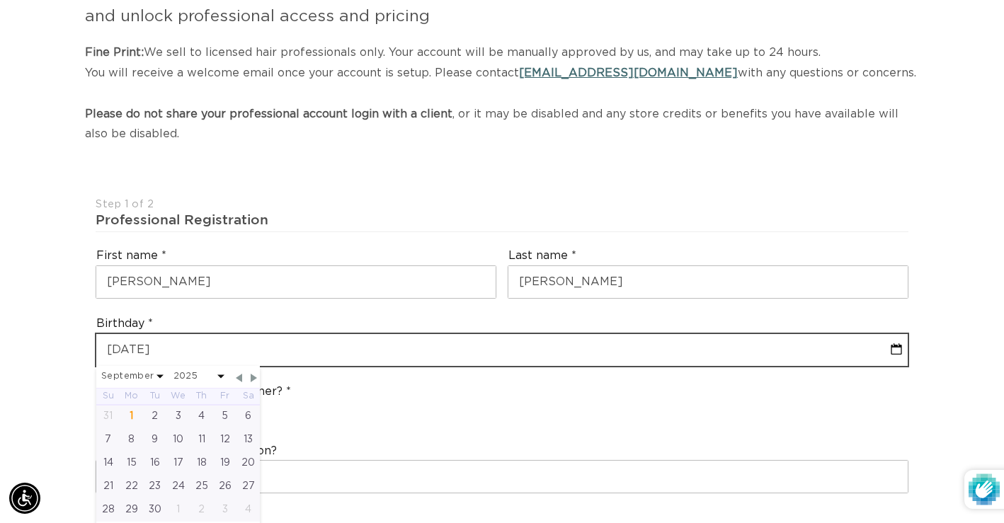
type input "05-10-198"
select select "8"
select select "2025"
type input "05-10-1983"
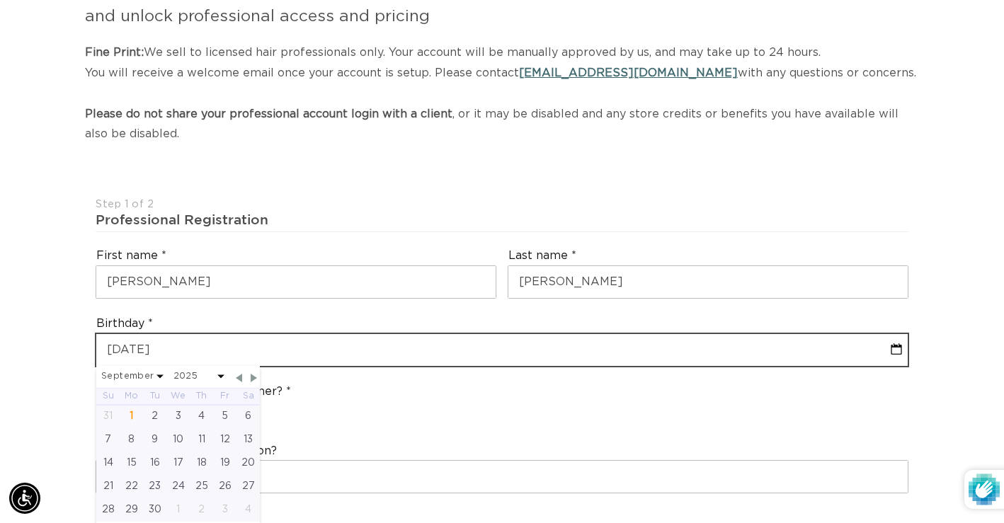
select select "4"
select select "1983"
type input "05-10-1983"
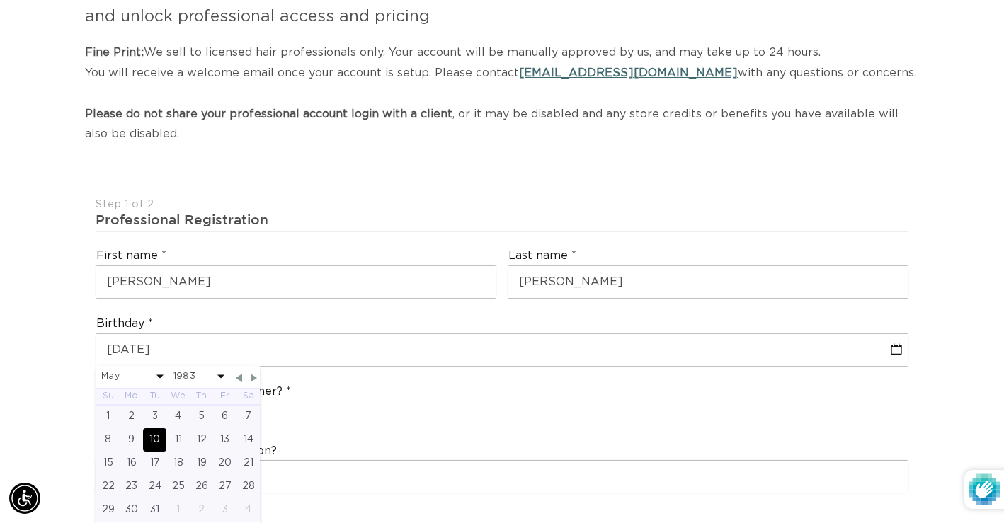
click at [159, 435] on div "10" at bounding box center [154, 440] width 23 height 23
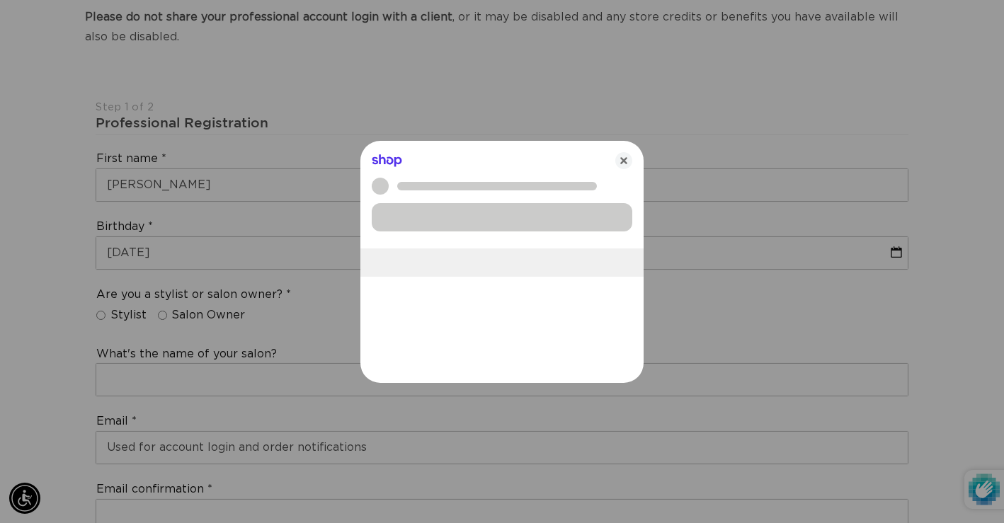
scroll to position [0, 1808]
click at [103, 315] on div at bounding box center [502, 261] width 1004 height 523
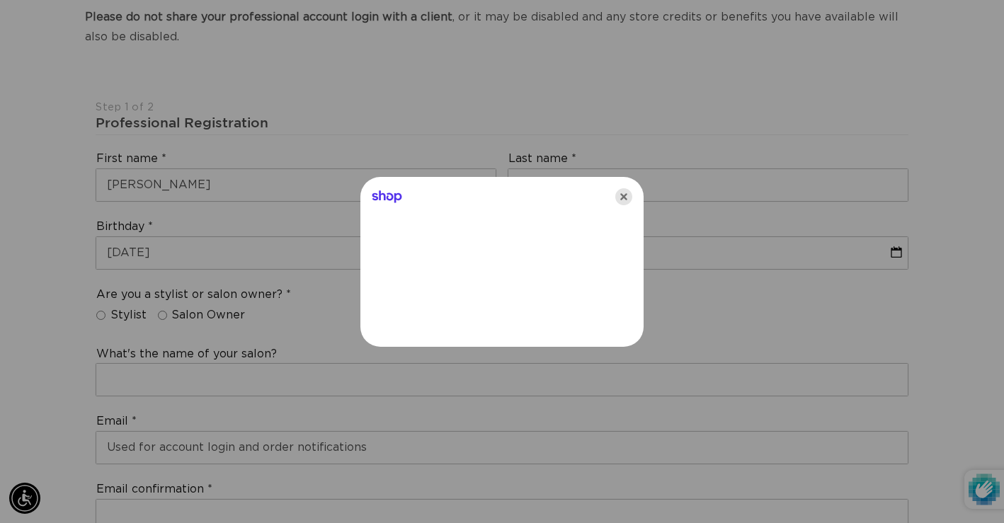
click at [623, 194] on icon "Close" at bounding box center [624, 196] width 17 height 17
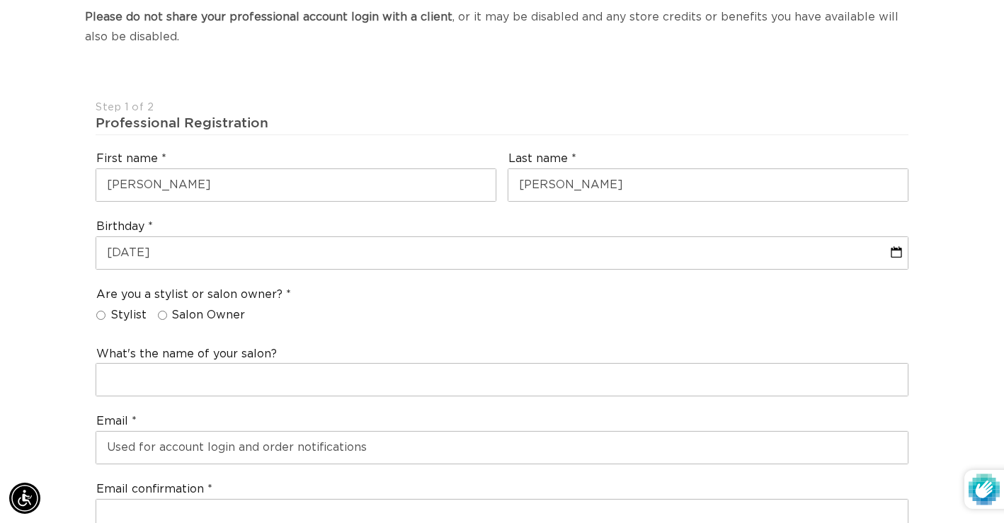
scroll to position [0, 0]
click at [104, 317] on input "Stylist" at bounding box center [100, 315] width 9 height 9
radio input "true"
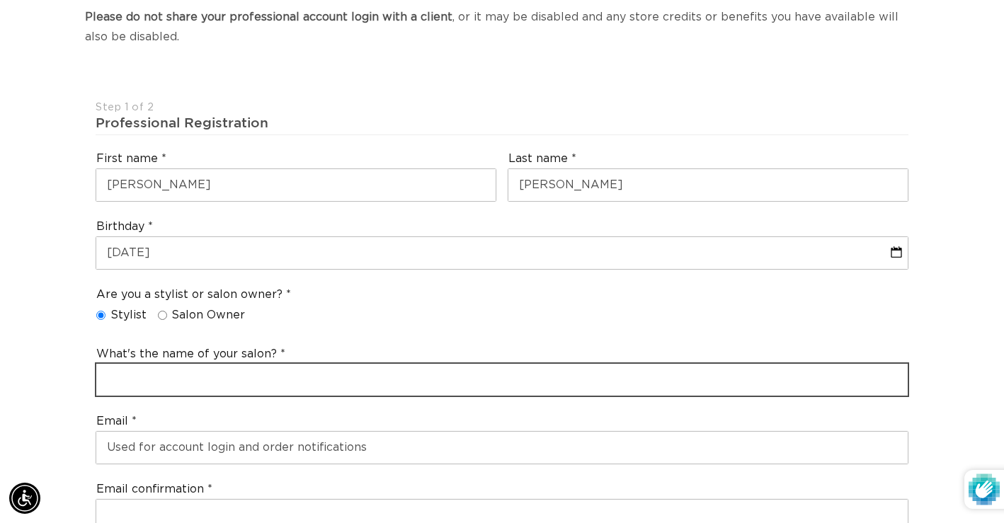
click at [134, 385] on input "text" at bounding box center [502, 380] width 812 height 32
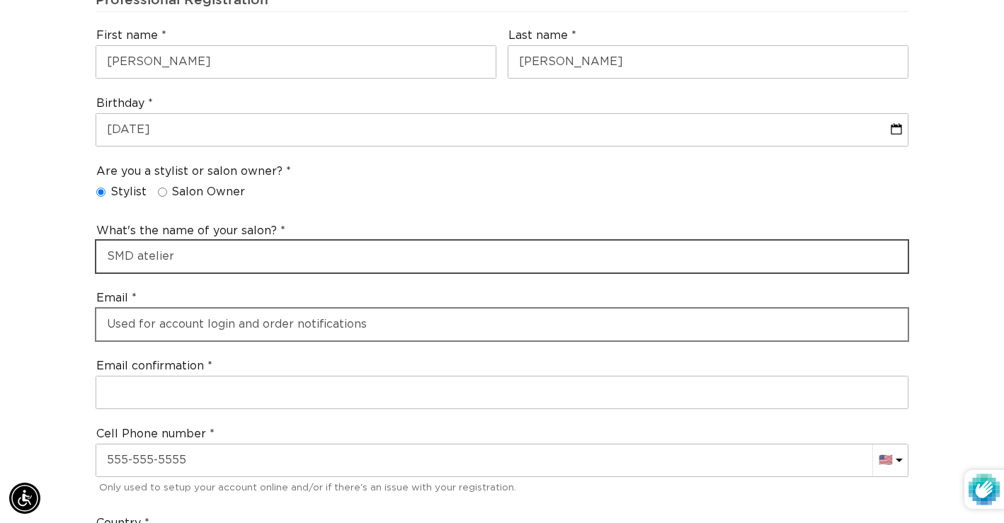
type input "SMD atelier"
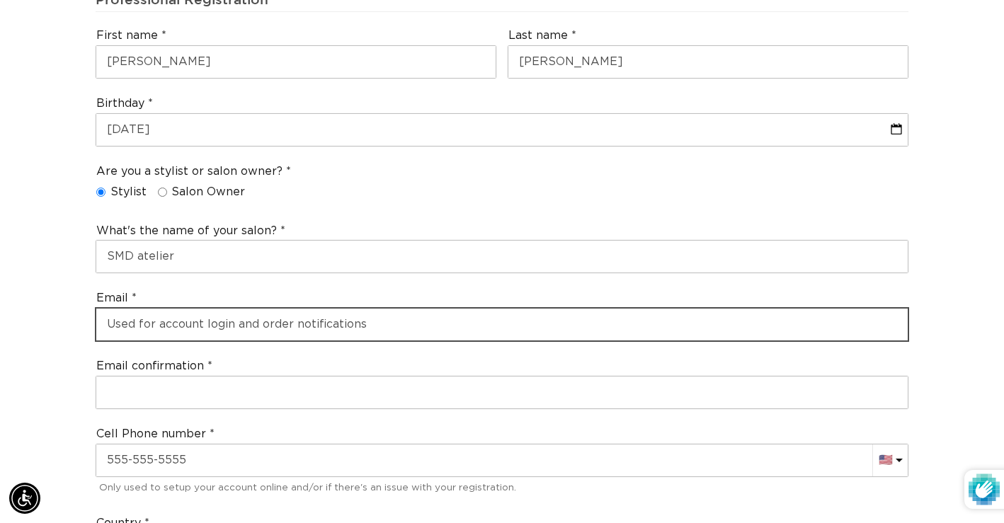
click at [145, 323] on input "email" at bounding box center [502, 325] width 812 height 32
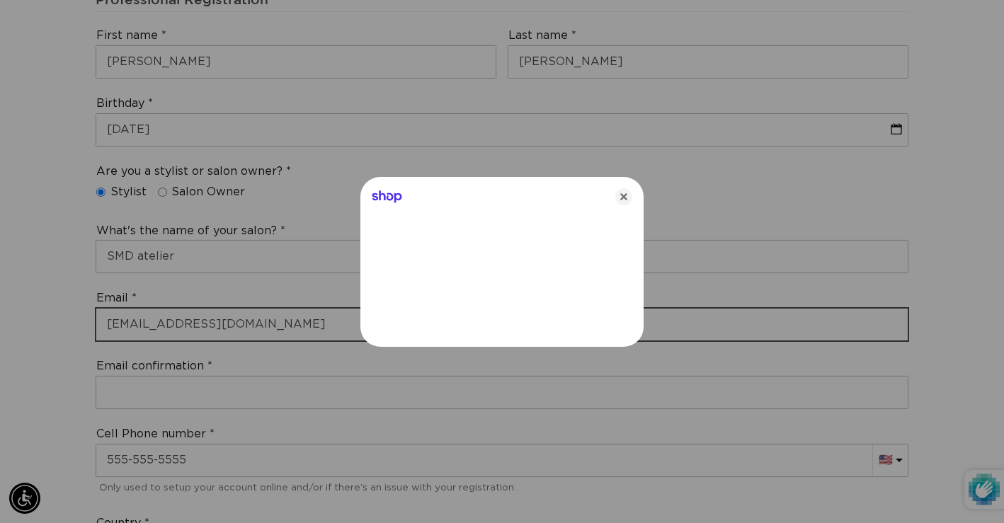
type input "sarahwiththeshears@gmail.com"
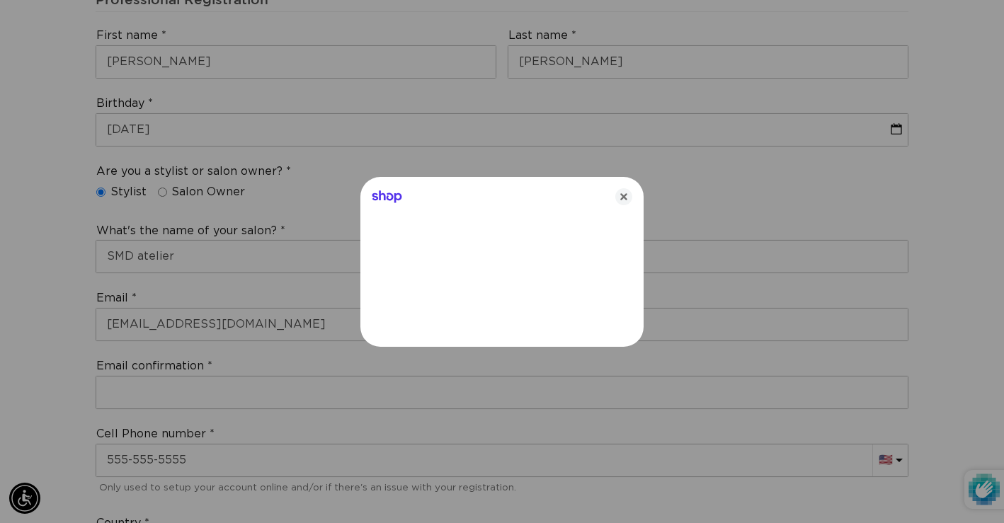
scroll to position [0, 0]
click at [124, 402] on div at bounding box center [502, 261] width 1004 height 523
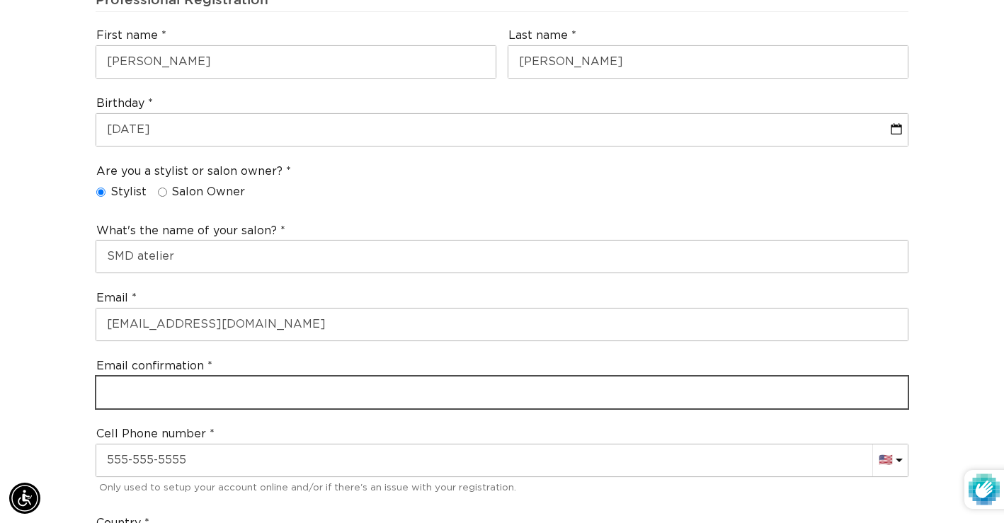
click at [204, 394] on input "email" at bounding box center [502, 393] width 812 height 32
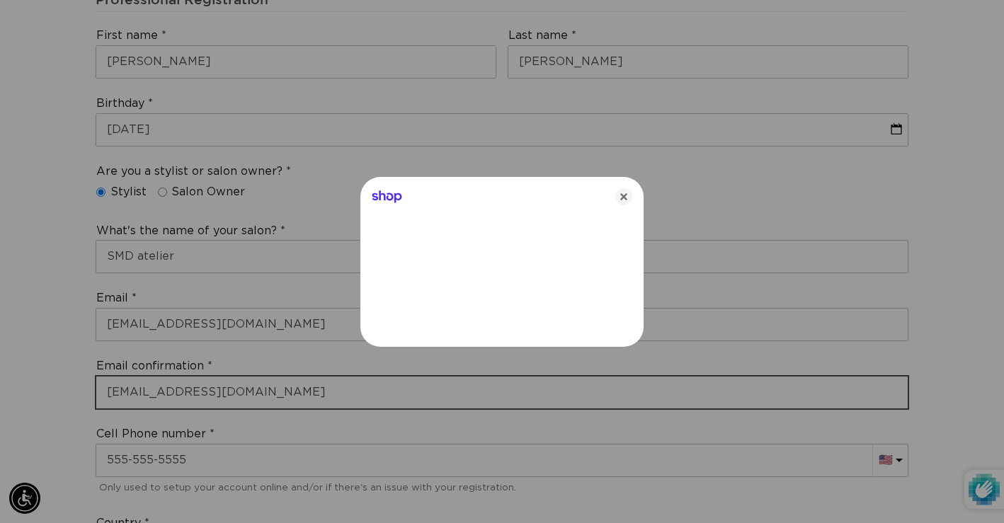
type input "sarahwiththeshears@gmail.com"
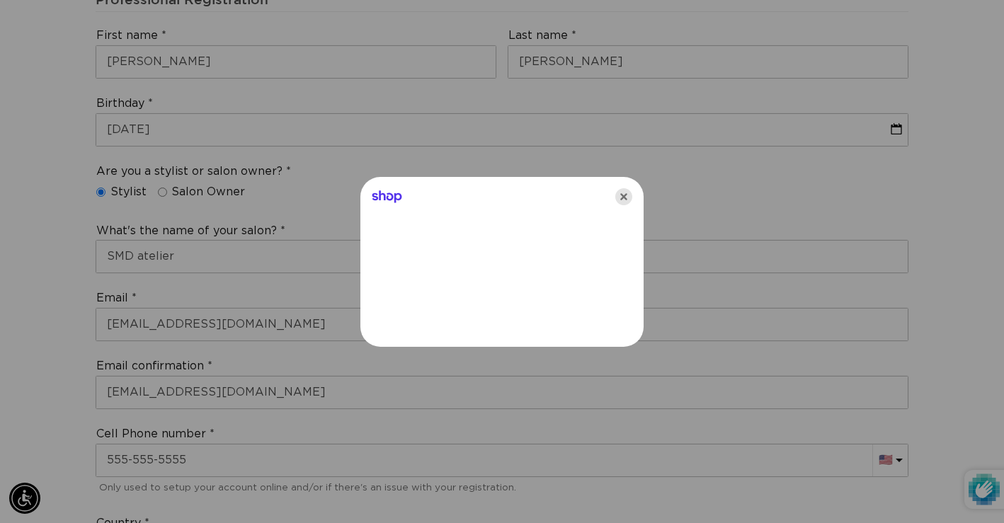
scroll to position [0, 0]
click at [623, 193] on icon "Close" at bounding box center [624, 196] width 17 height 17
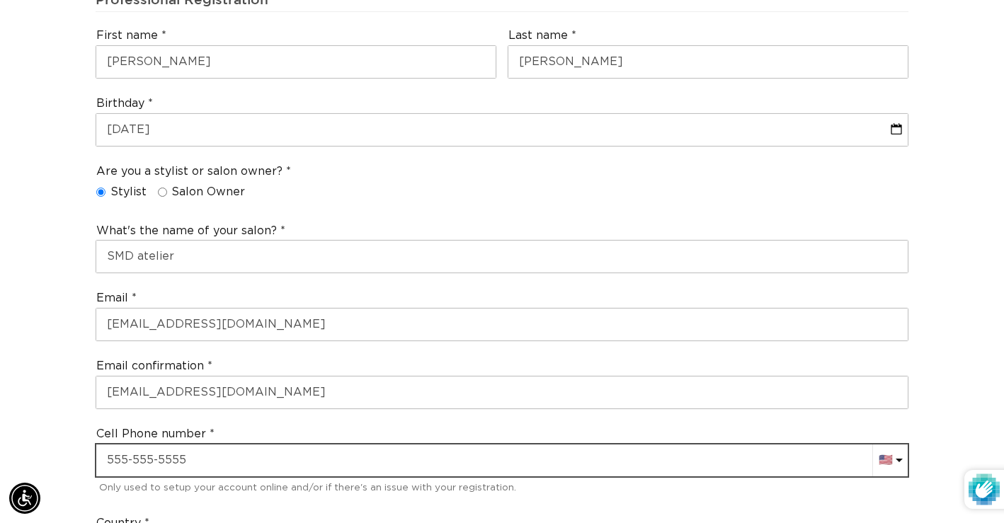
click at [152, 467] on input "text" at bounding box center [502, 461] width 812 height 32
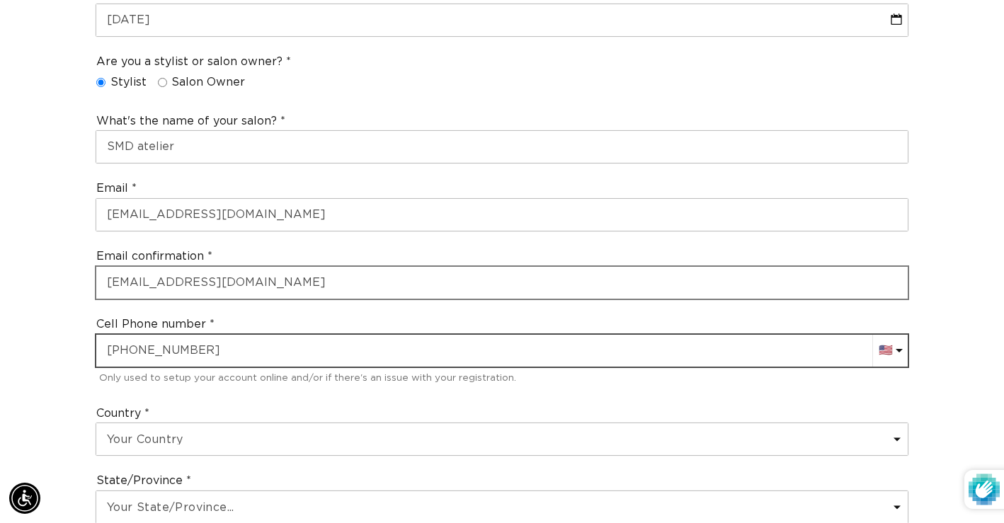
scroll to position [578, 0]
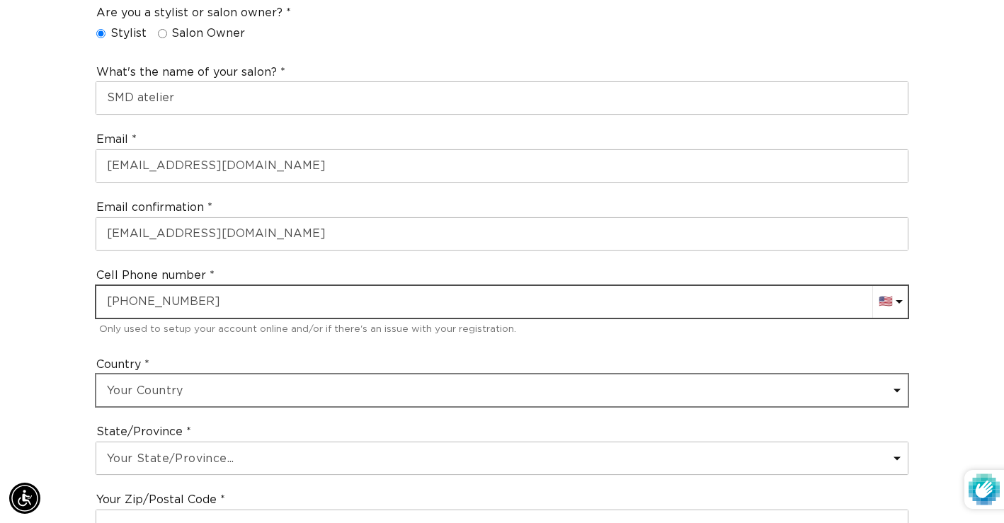
type input "+1 319 981 5130"
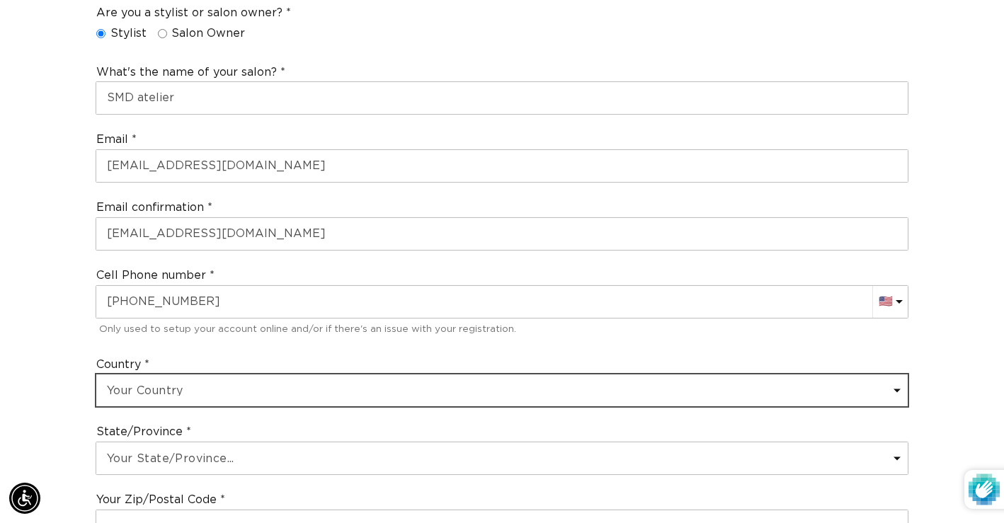
click at [212, 393] on select "Your Country United States Canada Afghanistan Åland Islands Albania Algeria And…" at bounding box center [502, 391] width 812 height 32
click at [96, 375] on select "Your Country United States Canada Afghanistan Åland Islands Albania Algeria And…" at bounding box center [502, 391] width 812 height 32
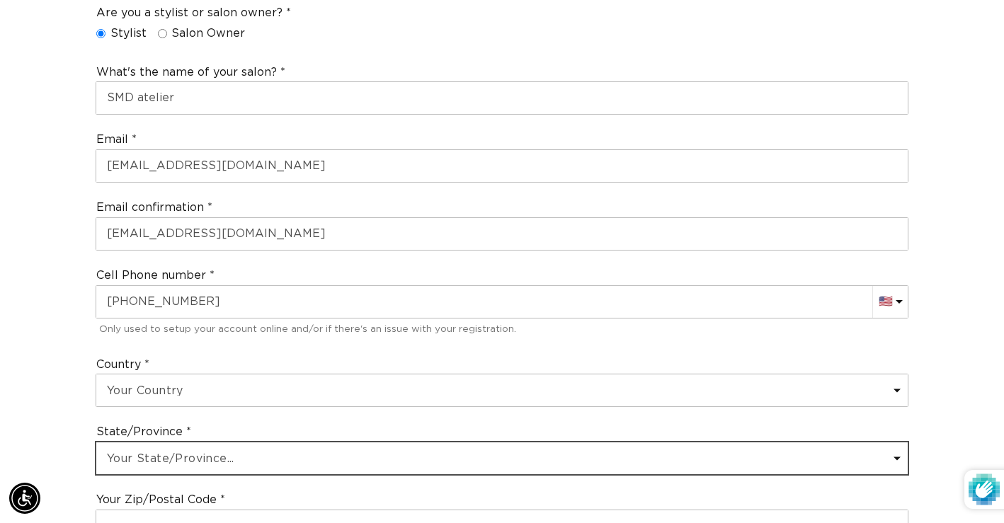
click at [181, 460] on select "Your State/Province... Alabama Alaska American Samoa Arizona Arkansas Californi…" at bounding box center [502, 459] width 812 height 32
select select "Iowa"
click at [96, 443] on select "Your State/Province... Alabama Alaska American Samoa Arizona Arkansas Californi…" at bounding box center [502, 459] width 812 height 32
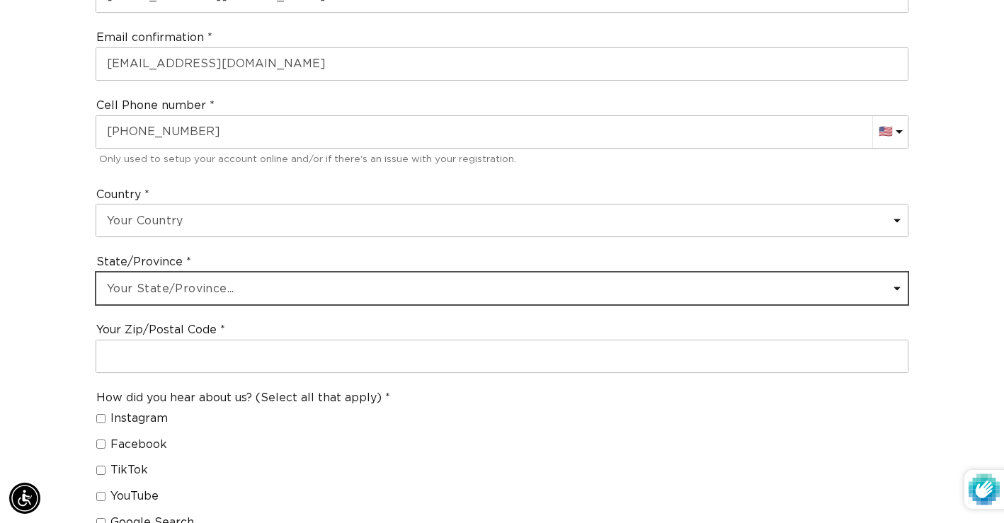
scroll to position [761, 0]
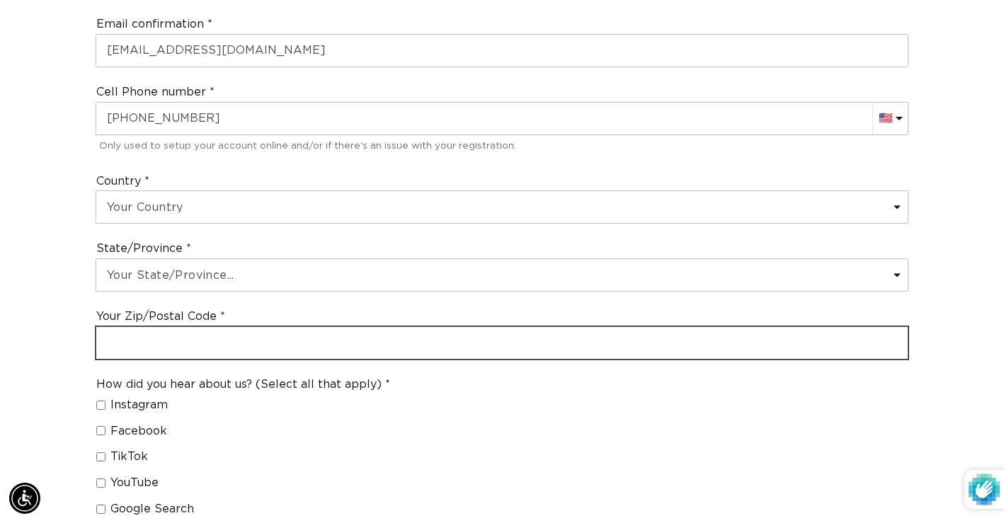
click at [210, 332] on input "text" at bounding box center [502, 343] width 812 height 32
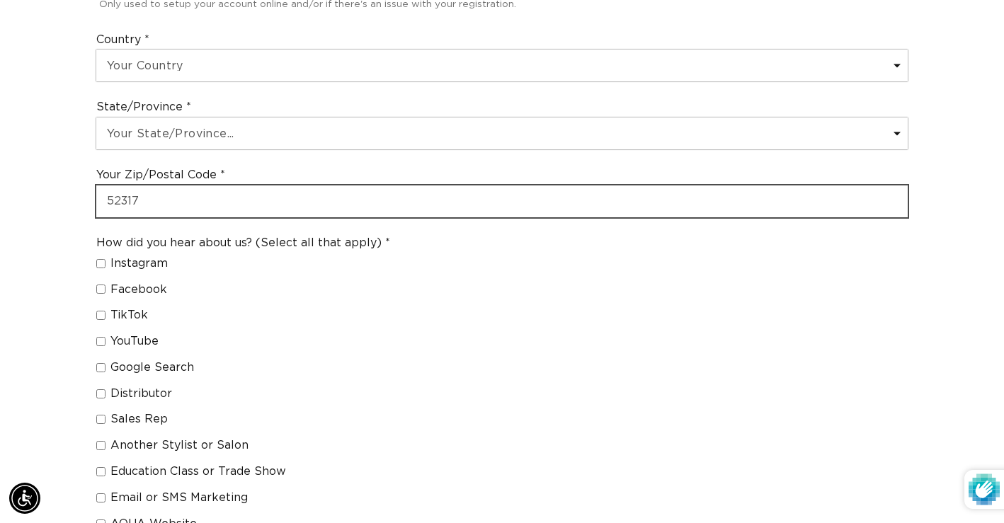
scroll to position [907, 0]
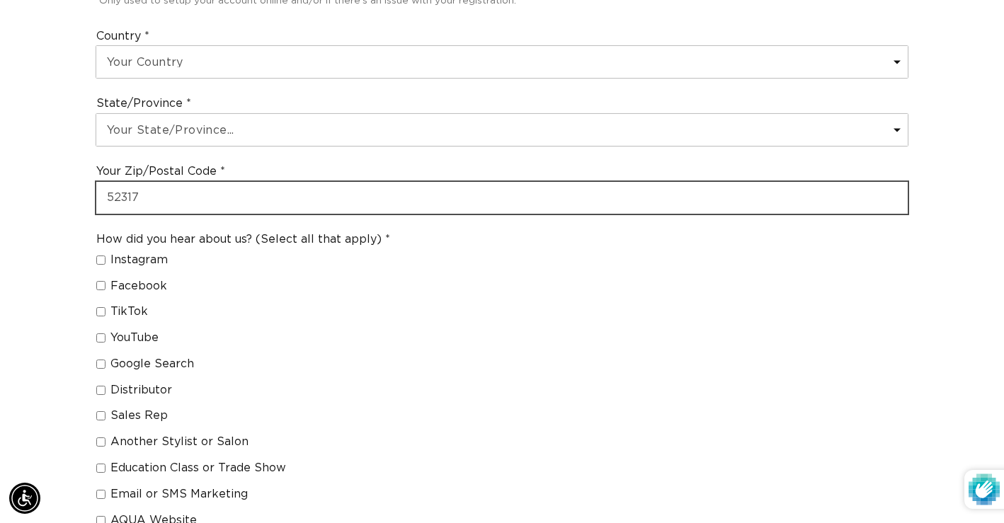
type input "52317"
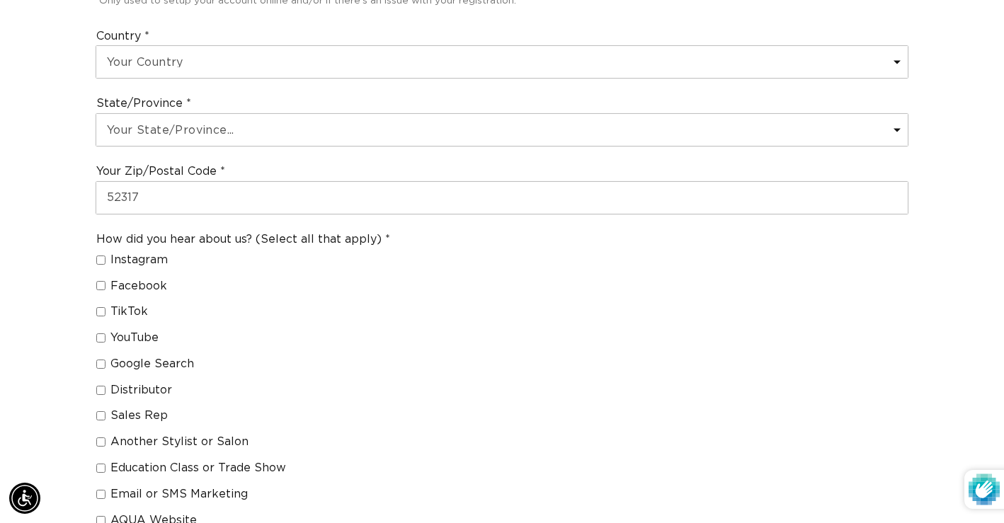
click at [101, 393] on input "Distributor" at bounding box center [100, 390] width 9 height 9
checkbox input "true"
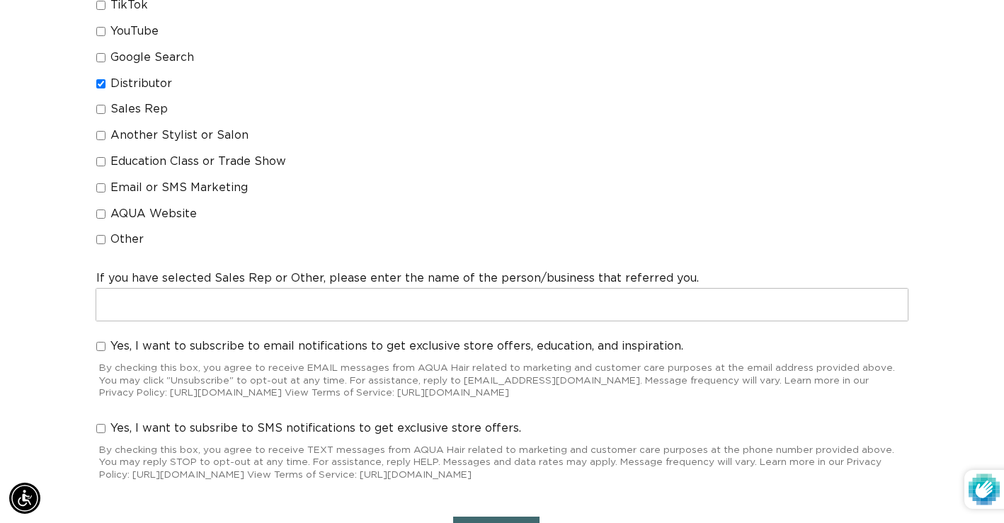
scroll to position [1216, 0]
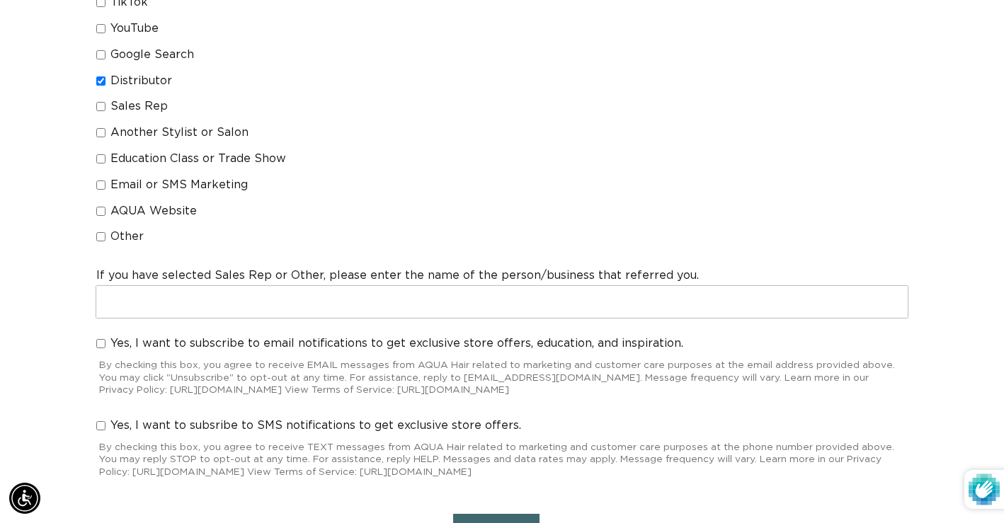
click at [108, 348] on label "Yes, I want to subscribe to email notifications to get exclusive store offers, …" at bounding box center [389, 343] width 587 height 15
click at [106, 348] on input "Yes, I want to subscribe to email notifications to get exclusive store offers, …" at bounding box center [100, 343] width 9 height 9
checkbox input "true"
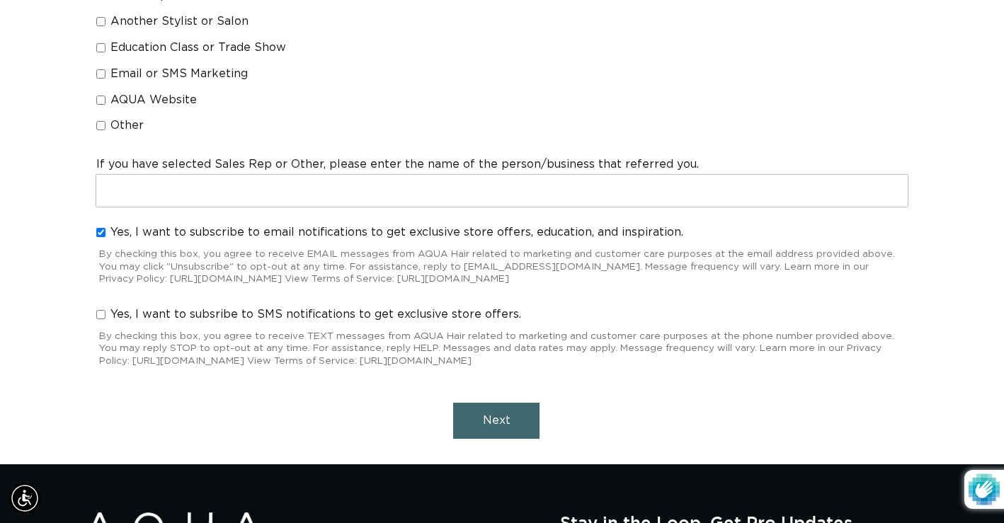
scroll to position [0, 904]
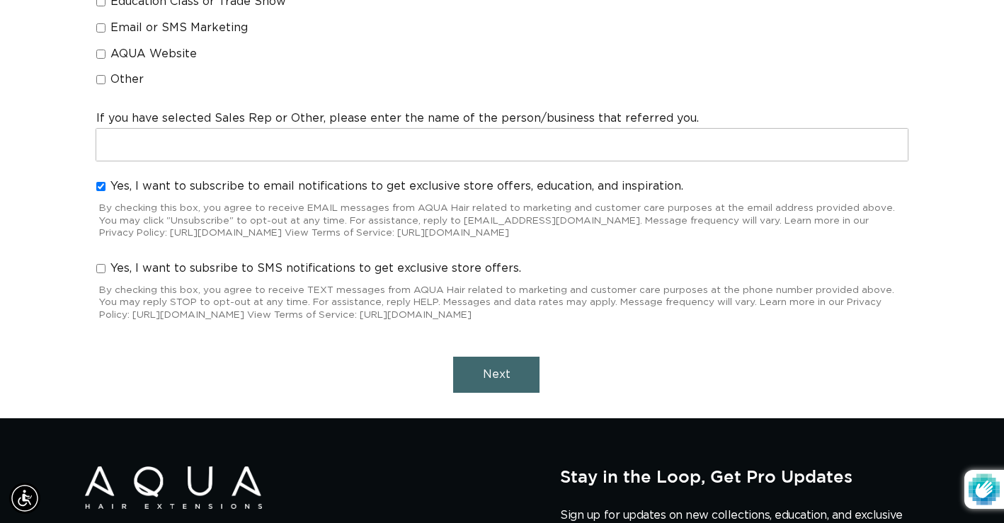
click at [484, 390] on button "Next" at bounding box center [496, 375] width 86 height 36
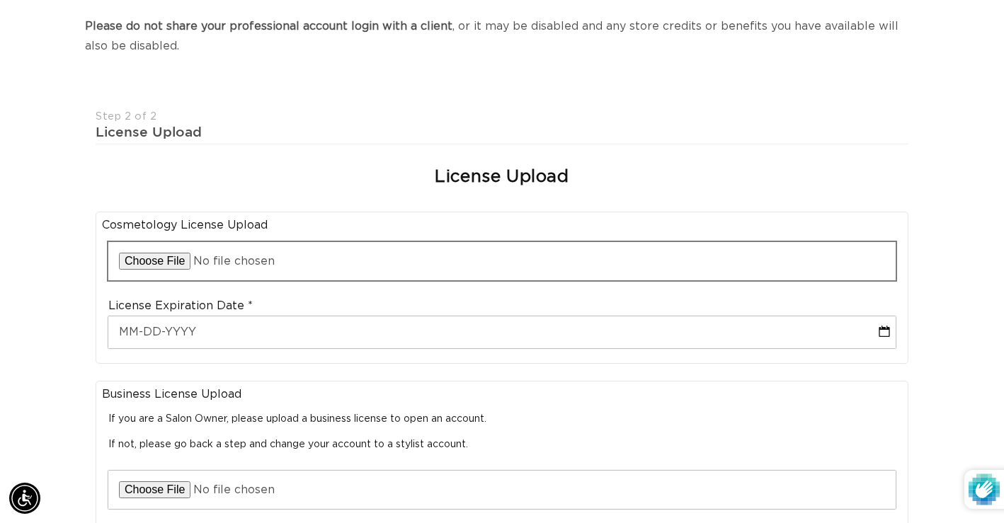
scroll to position [0, 1808]
click at [172, 260] on input "file" at bounding box center [502, 261] width 788 height 38
type input "C:\fakepath\Davis, Sarah - BOP.pdf"
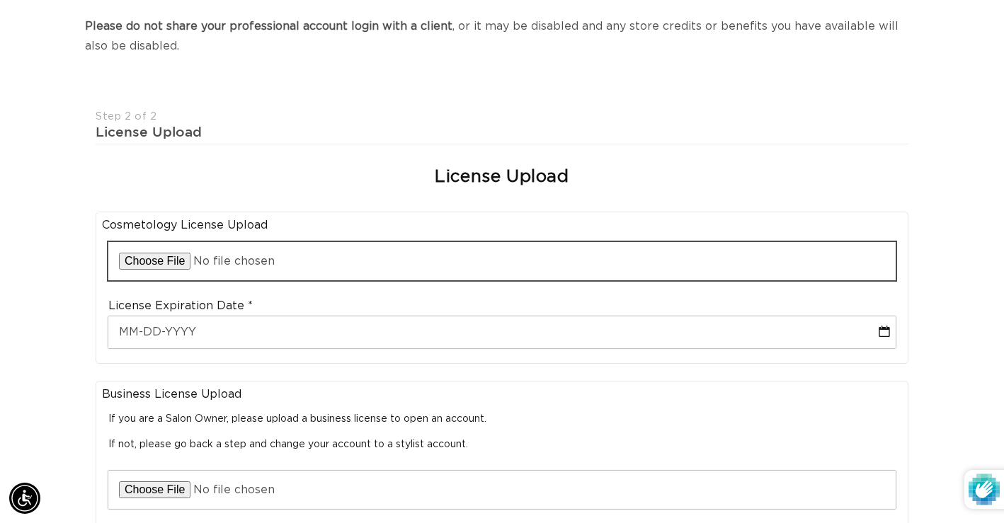
click at [225, 262] on input "file" at bounding box center [502, 261] width 788 height 38
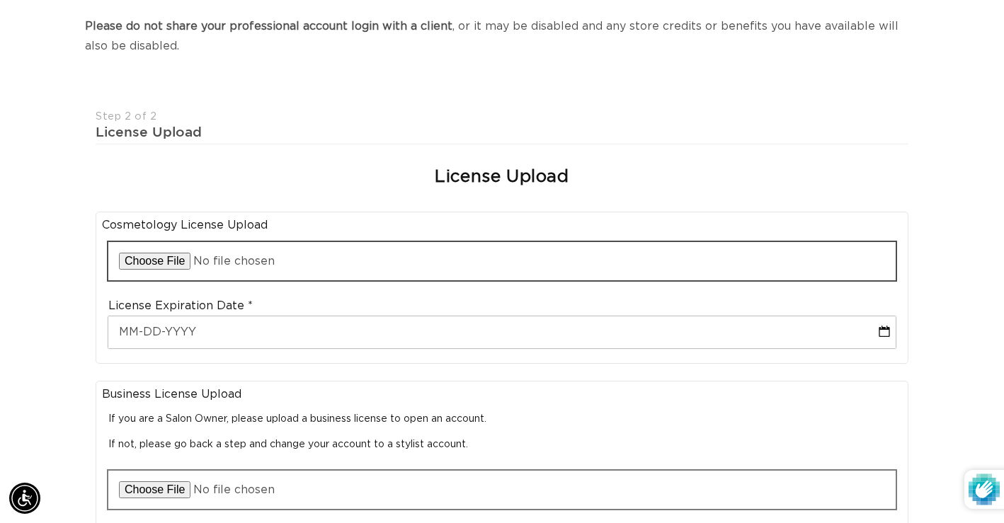
scroll to position [0, 1808]
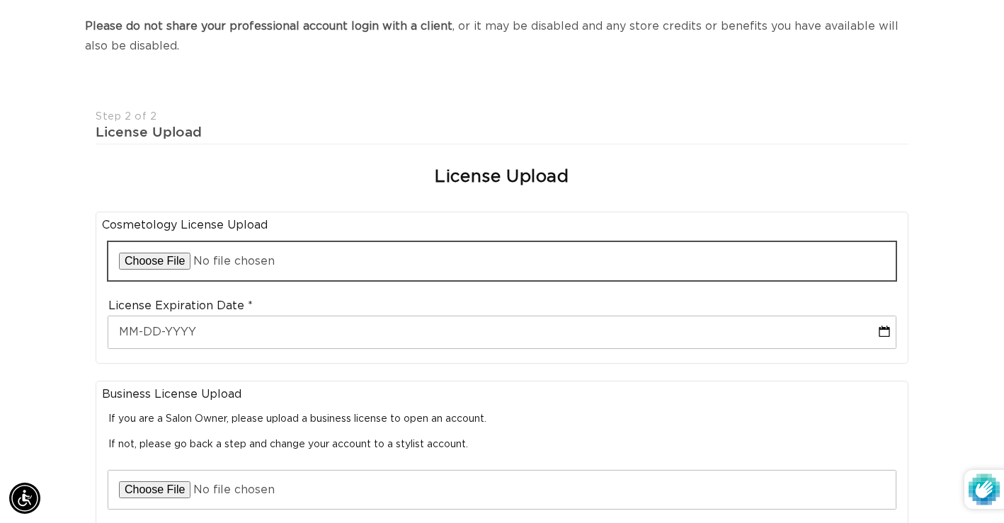
click at [230, 258] on input "file" at bounding box center [502, 261] width 788 height 38
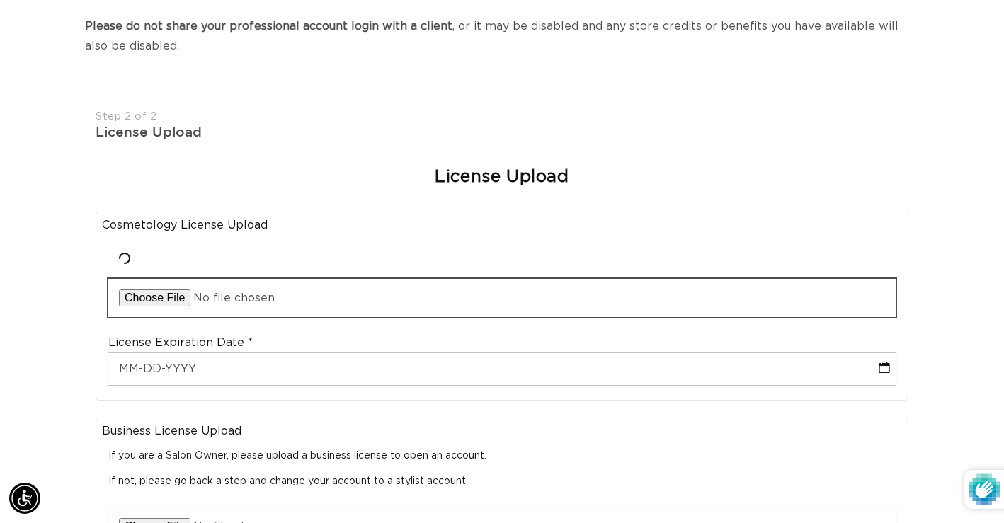
scroll to position [0, 0]
click at [440, 303] on input "file" at bounding box center [502, 298] width 788 height 38
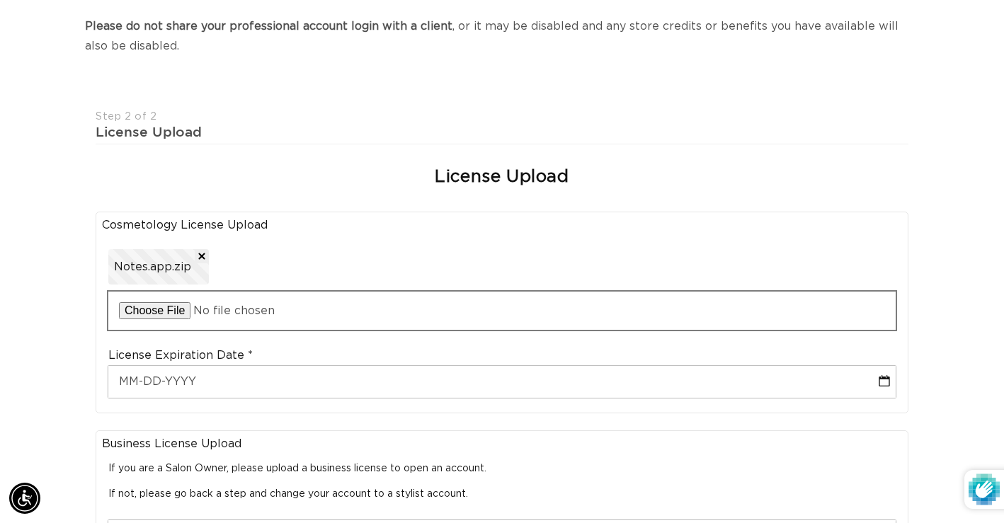
scroll to position [0, 1808]
type input "C:\fakepath\Notes.app.zip"
drag, startPoint x: 596, startPoint y: 308, endPoint x: 213, endPoint y: 334, distance: 384.8
click at [213, 334] on div "Upload Cosmetology License Notes.app.zip" at bounding box center [502, 286] width 800 height 101
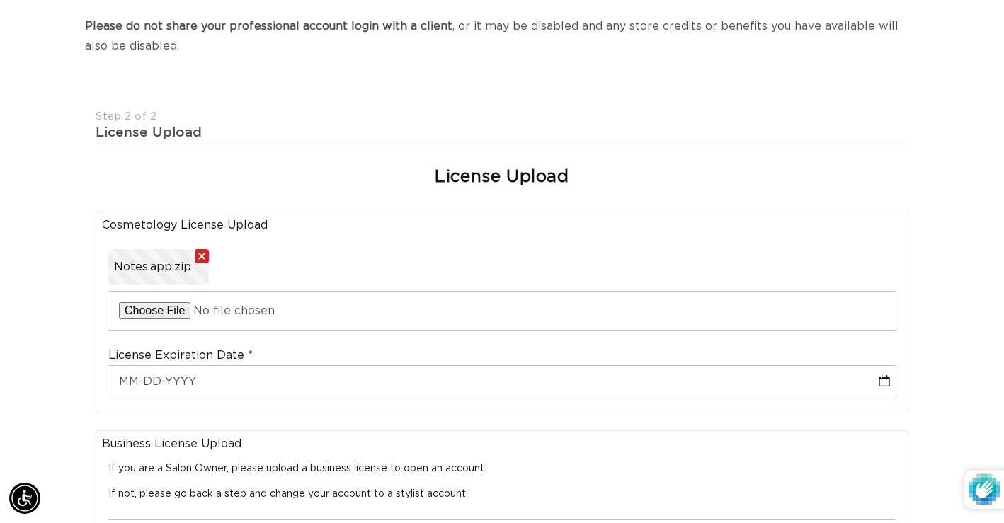
scroll to position [0, 904]
click at [203, 253] on button "Remove file" at bounding box center [202, 256] width 14 height 14
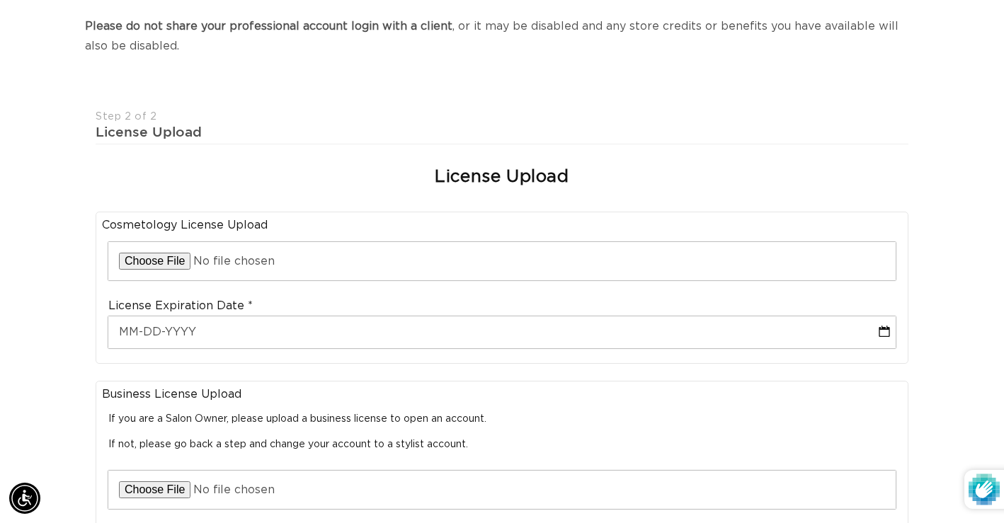
scroll to position [0, 1808]
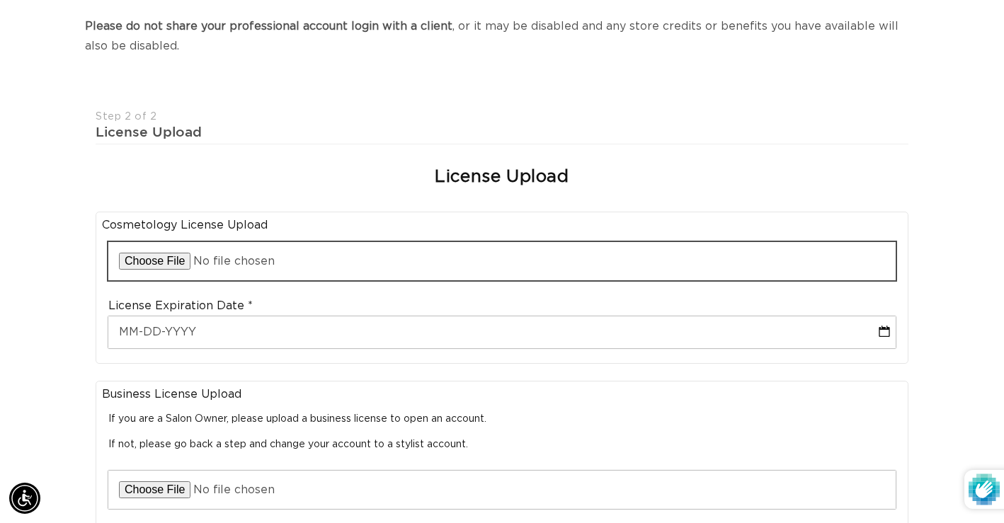
click at [179, 259] on input "file" at bounding box center [502, 261] width 788 height 38
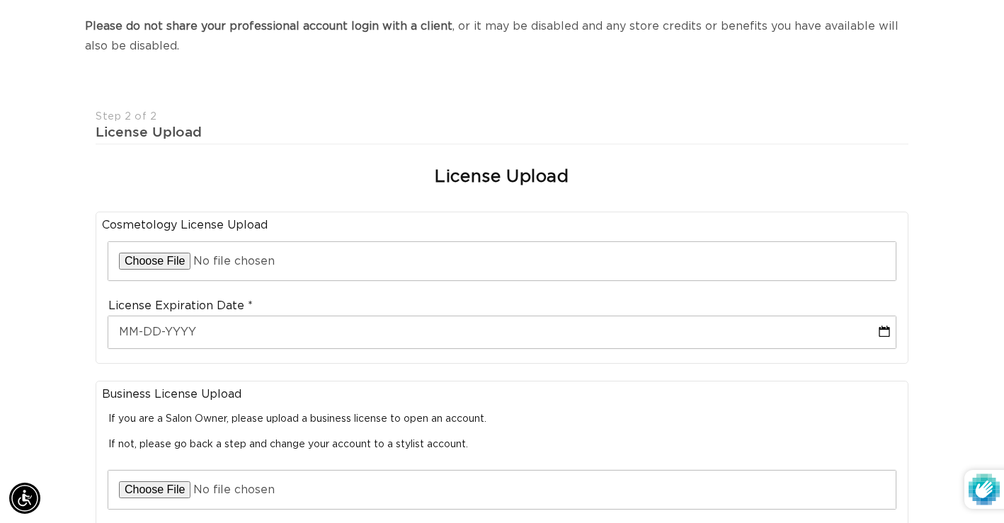
scroll to position [0, 0]
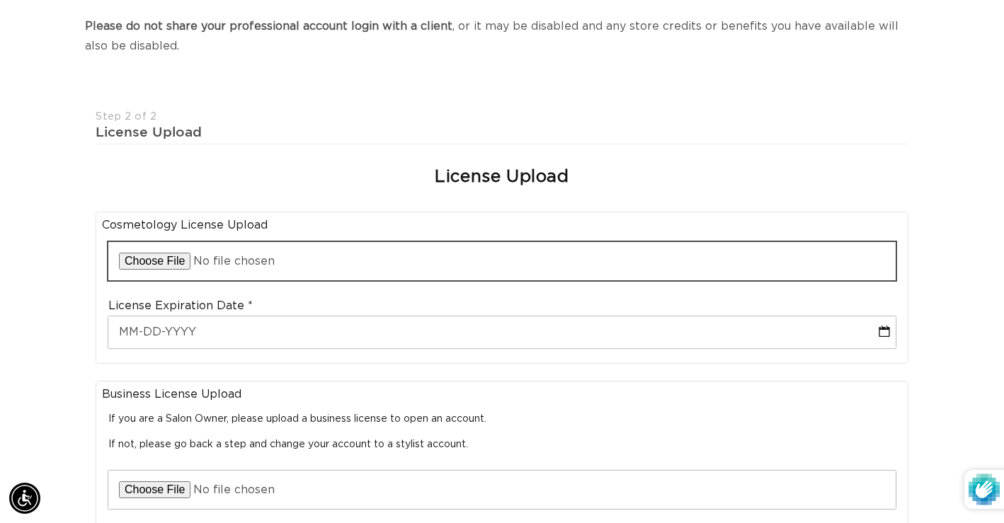
type input "C:\fakepath\State of Iowa License.pdf"
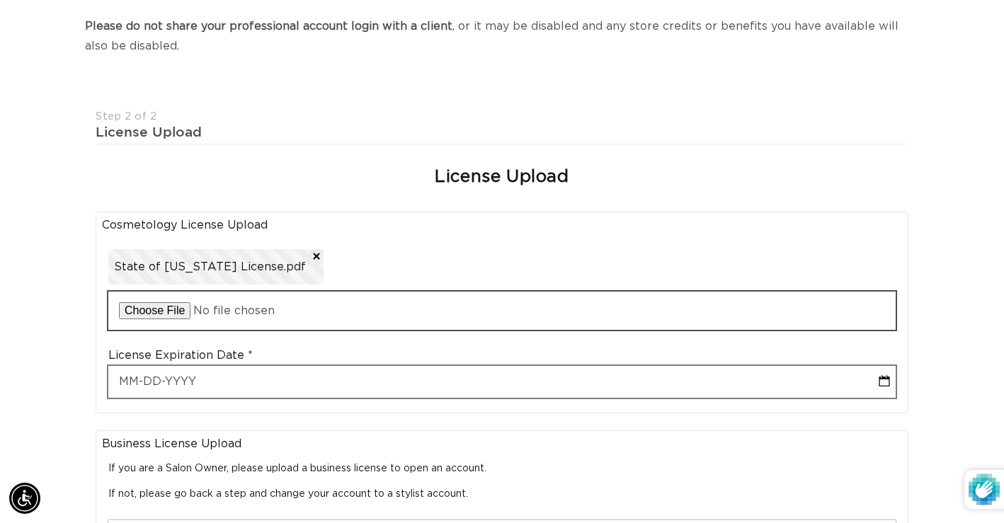
scroll to position [0, 904]
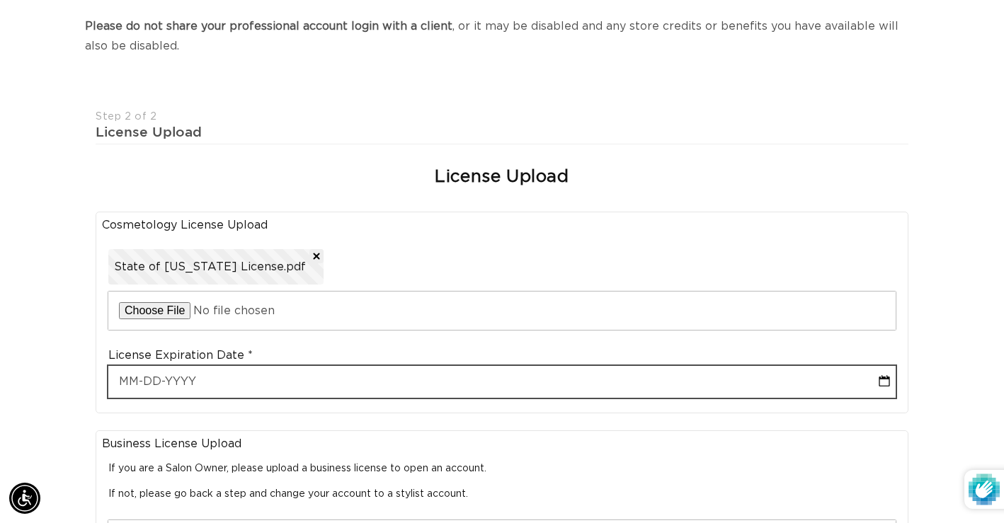
click at [285, 383] on input "text" at bounding box center [502, 382] width 788 height 32
select select "8"
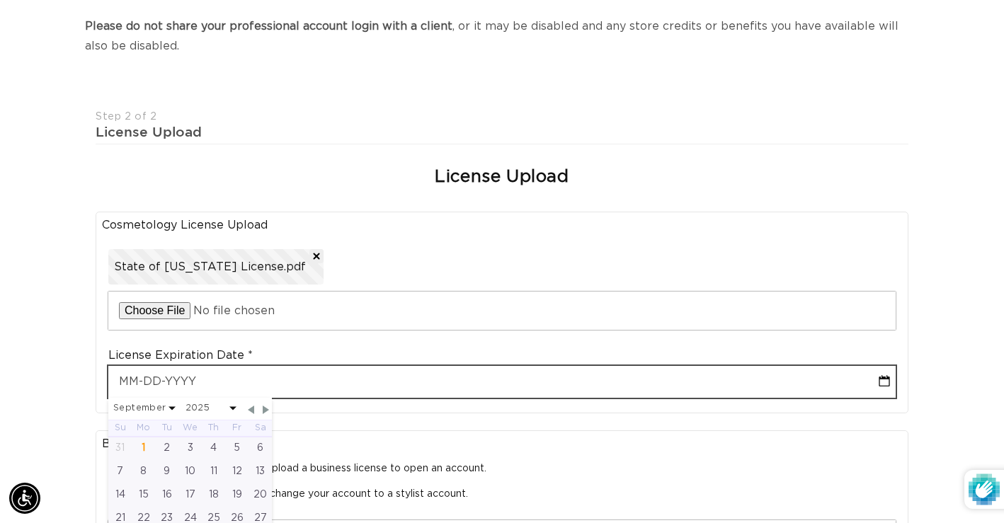
scroll to position [0, 1808]
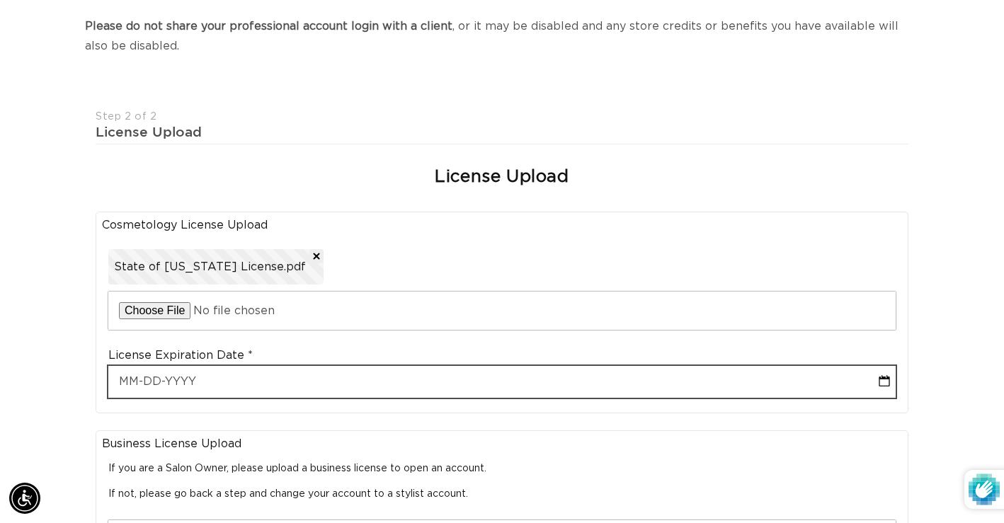
select select "8"
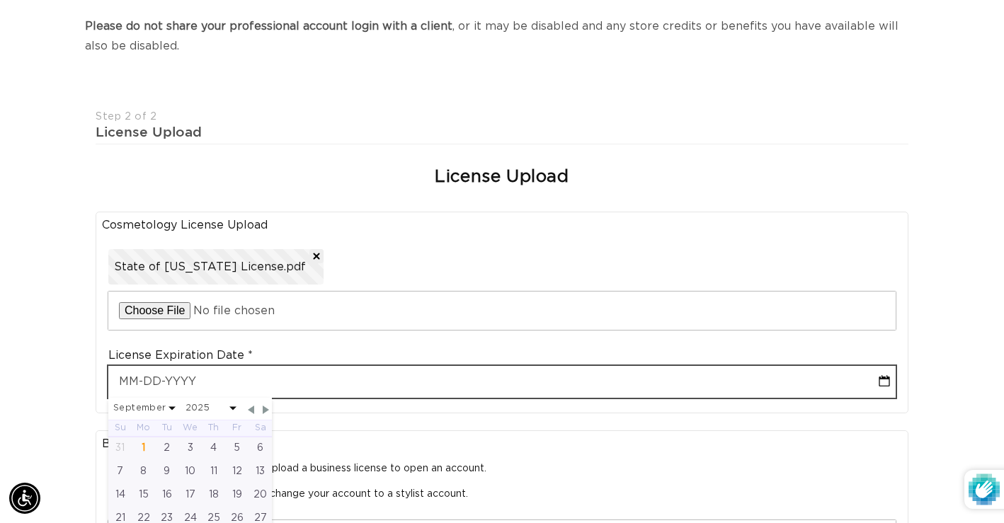
scroll to position [0, 904]
type input "0"
select select "8"
type input "03"
select select "8"
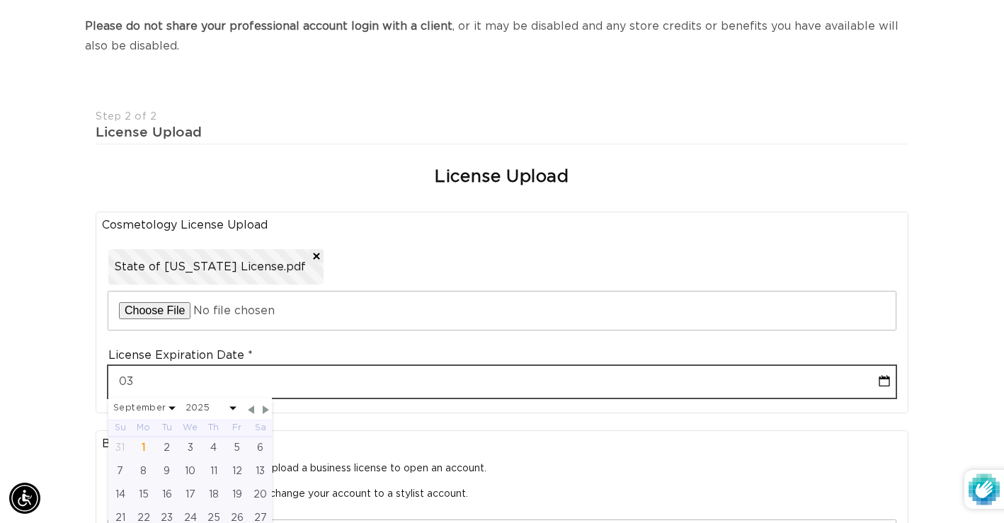
scroll to position [0, 1808]
type input "03-"
select select "8"
type input "03-0"
select select "8"
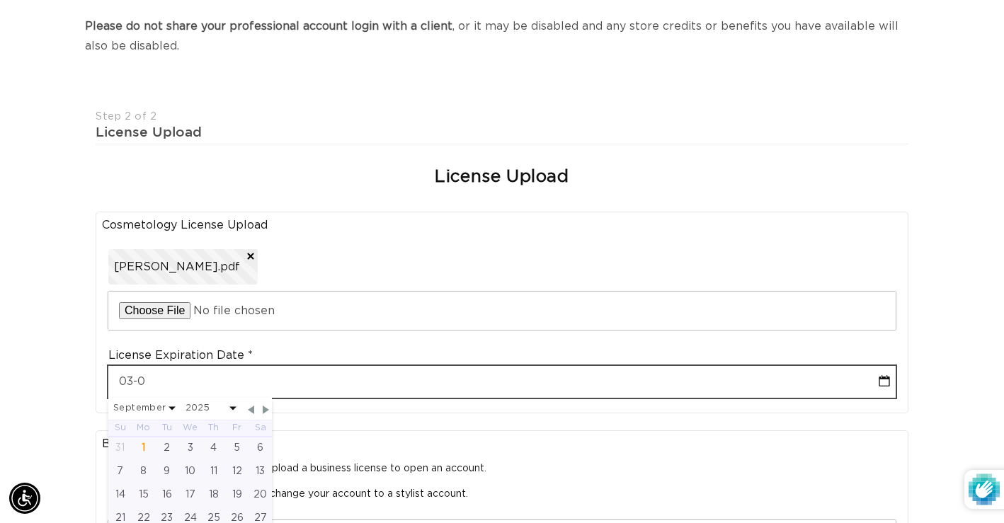
type input "03-03"
select select "8"
type input "03-03-2"
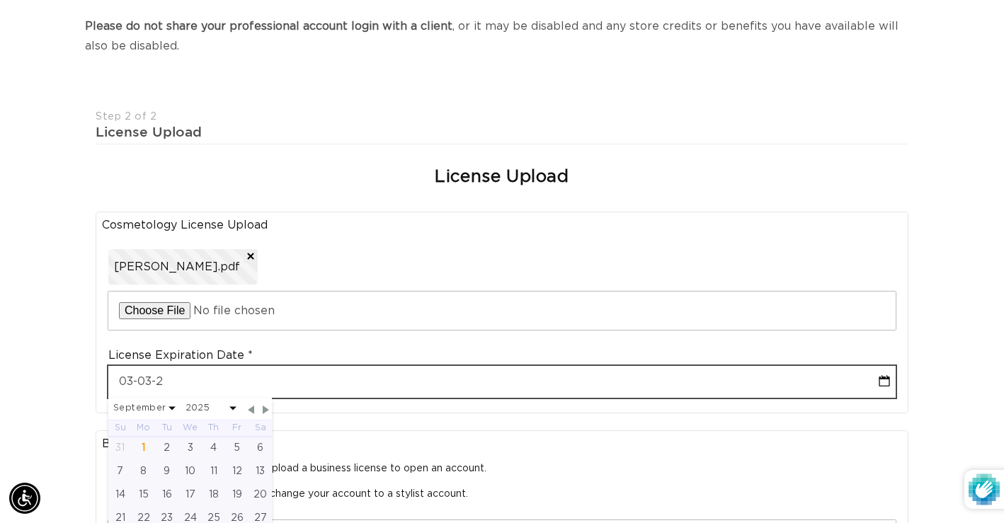
select select "8"
type input "03-03-202"
select select "8"
type input "03-03-2026"
select select "2"
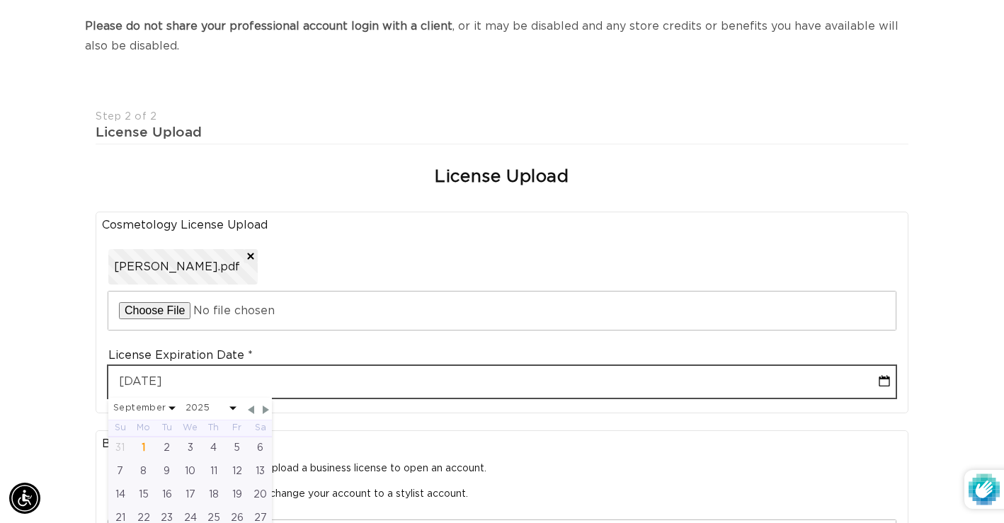
select select "2026"
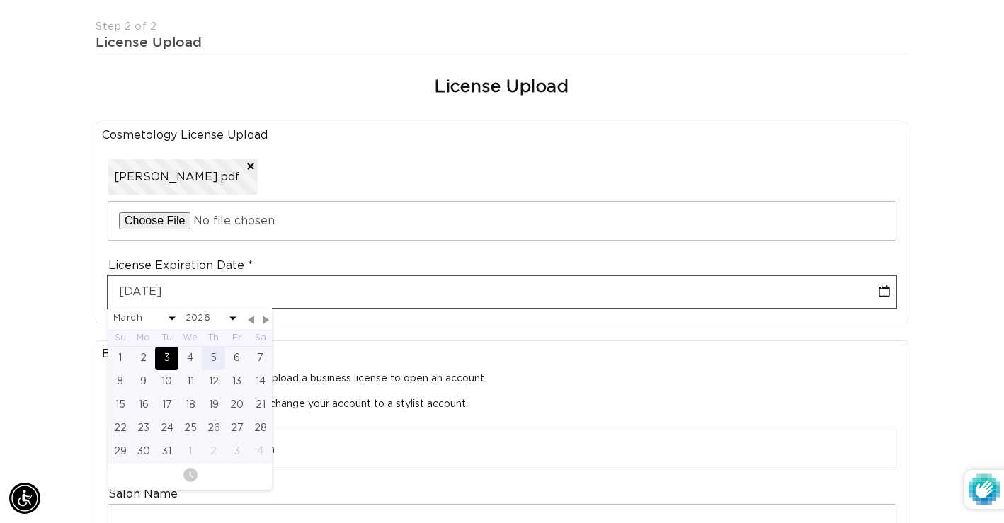
scroll to position [378, 0]
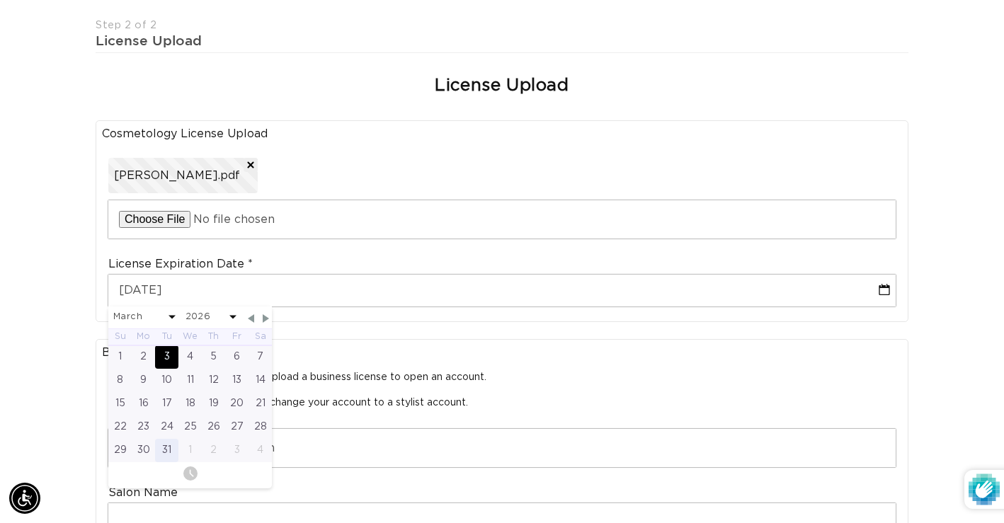
click at [169, 450] on div "31" at bounding box center [166, 450] width 23 height 23
type input "03-31-2026"
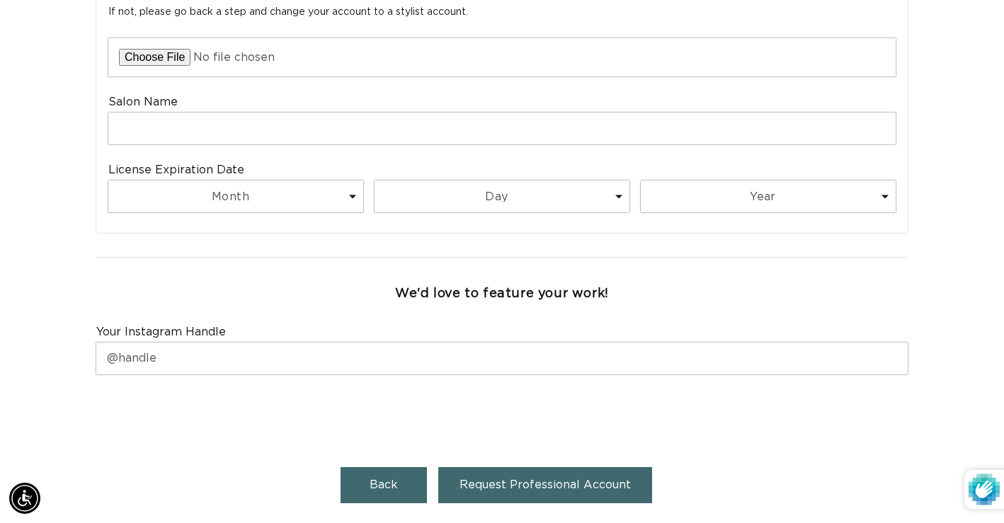
scroll to position [0, 0]
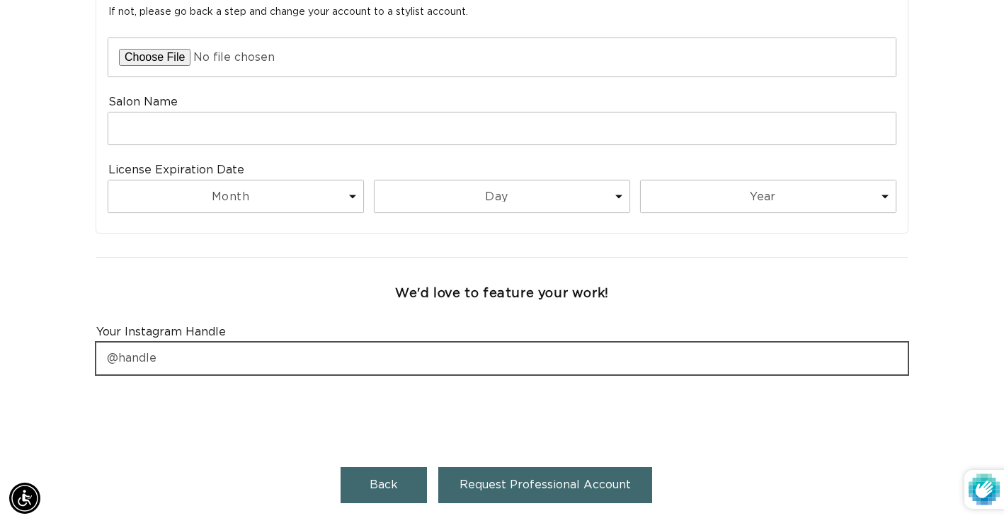
click at [340, 360] on input "text" at bounding box center [502, 359] width 812 height 32
type input "@smdatelier"
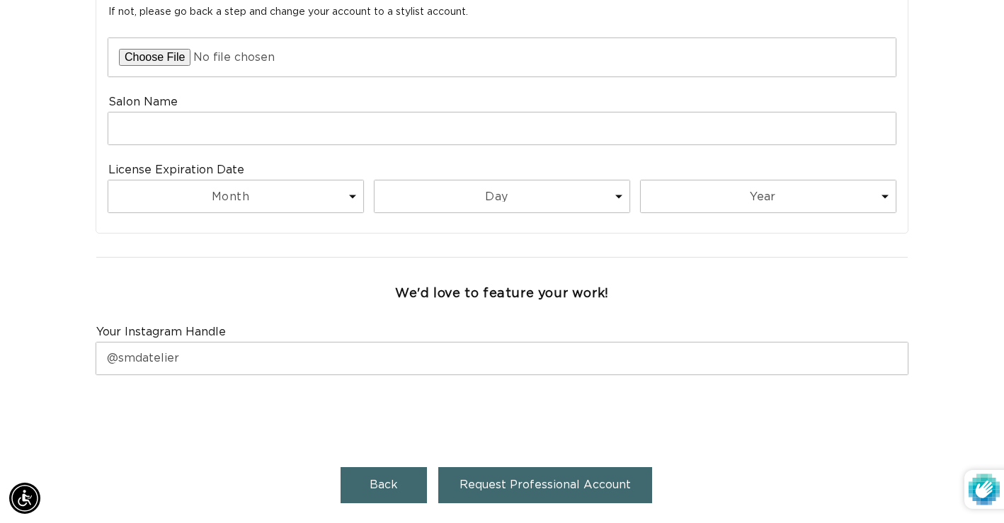
click at [509, 489] on span "Request Professional Account" at bounding box center [545, 485] width 171 height 11
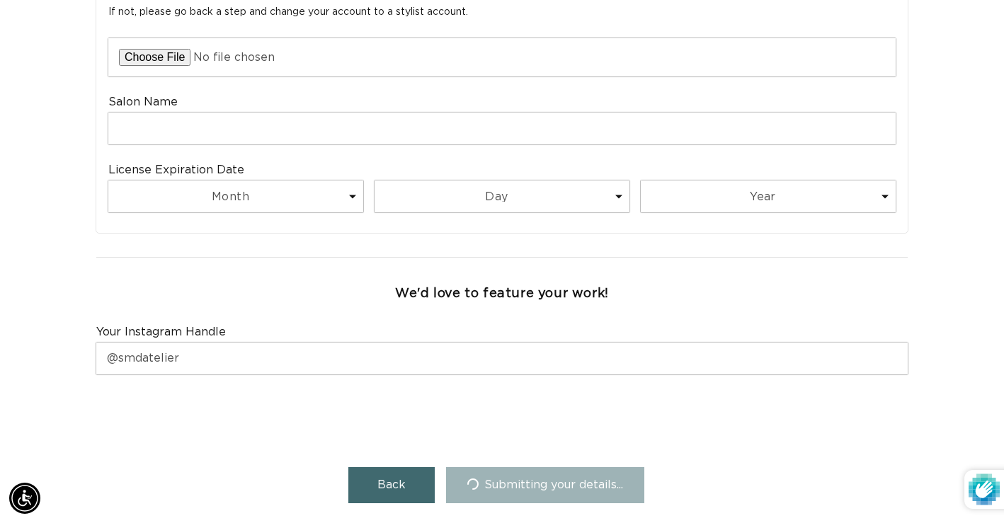
scroll to position [0, 0]
